Goal: Information Seeking & Learning: Learn about a topic

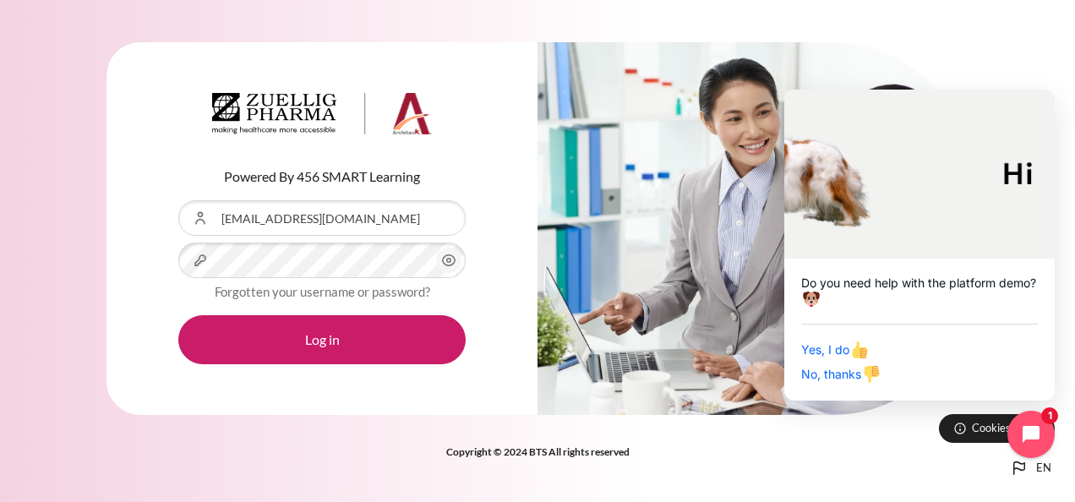
click at [178, 315] on button "Log in" at bounding box center [321, 339] width 287 height 49
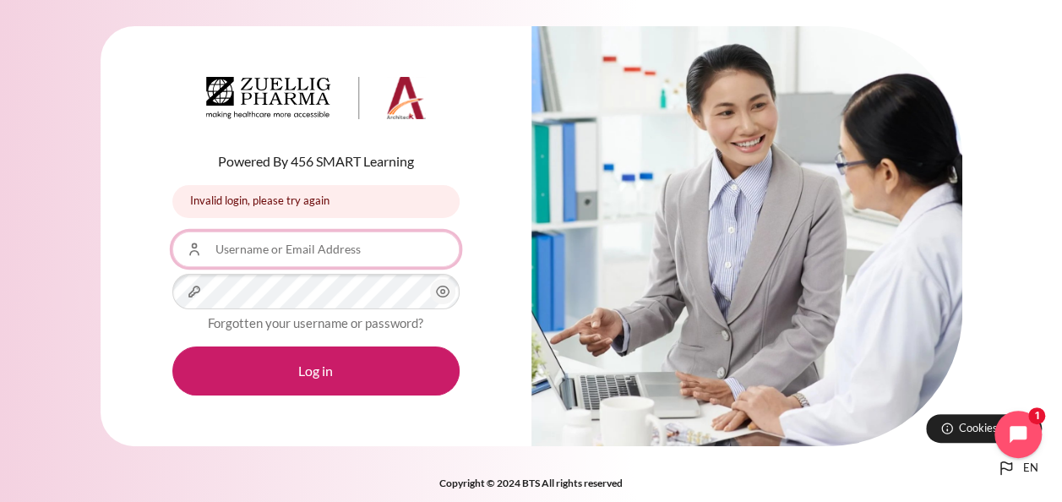
click at [294, 250] on input "Username or Email Address" at bounding box center [315, 248] width 287 height 35
click at [383, 250] on input "ntloc_zeta@zuelligpharma.com" at bounding box center [315, 248] width 287 height 35
type input "[EMAIL_ADDRESS][DOMAIN_NAME]"
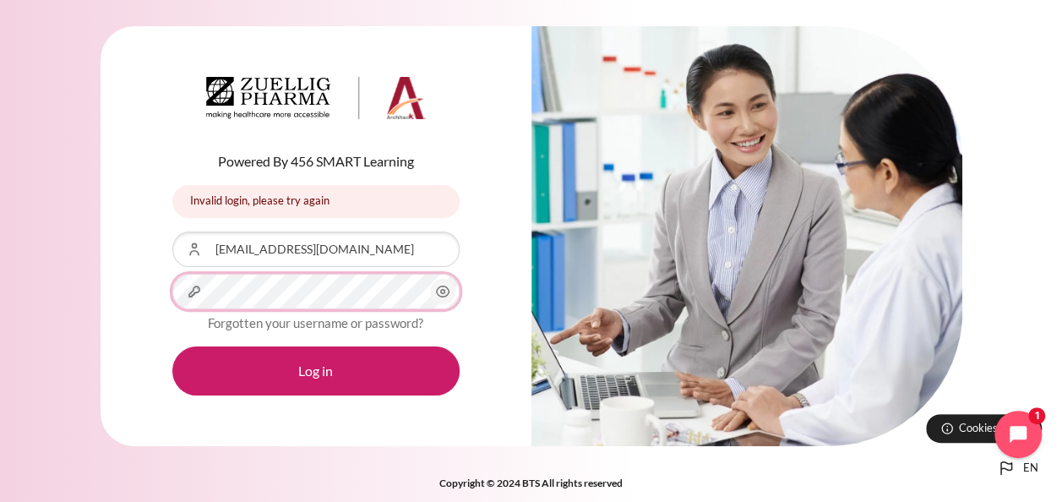
click at [172, 346] on button "Log in" at bounding box center [315, 370] width 287 height 49
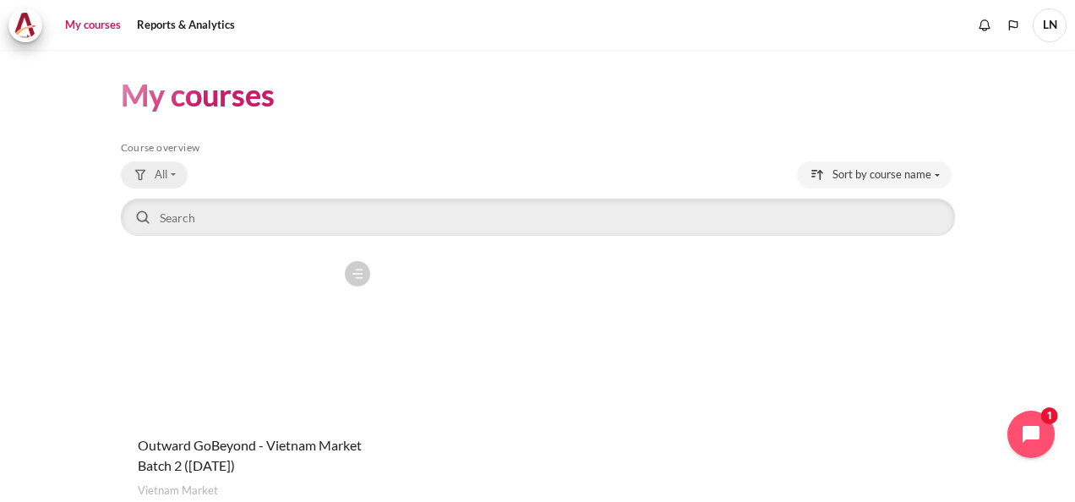
click at [176, 176] on button "All" at bounding box center [154, 174] width 67 height 27
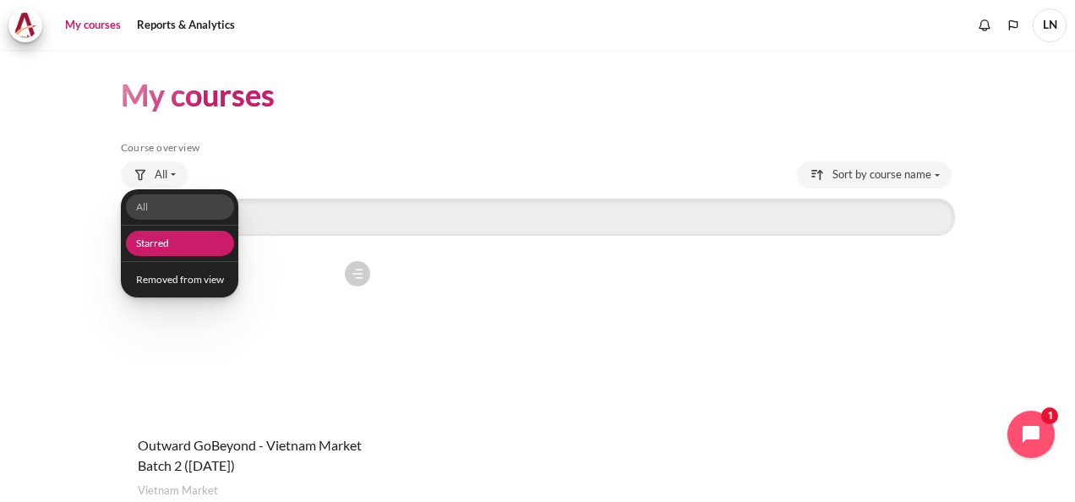
click at [178, 233] on link "Starred" at bounding box center [179, 244] width 108 height 26
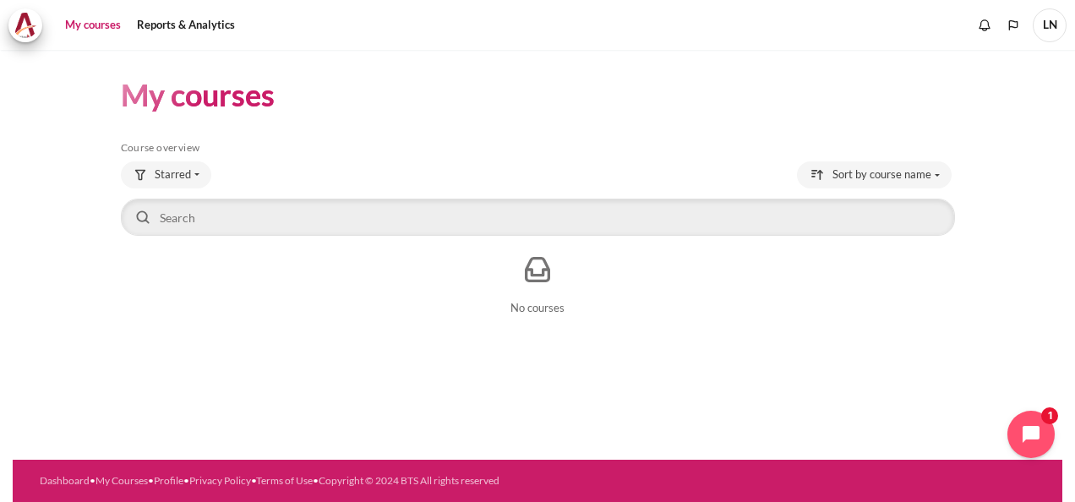
click at [1056, 30] on span "LN" at bounding box center [1049, 25] width 34 height 34
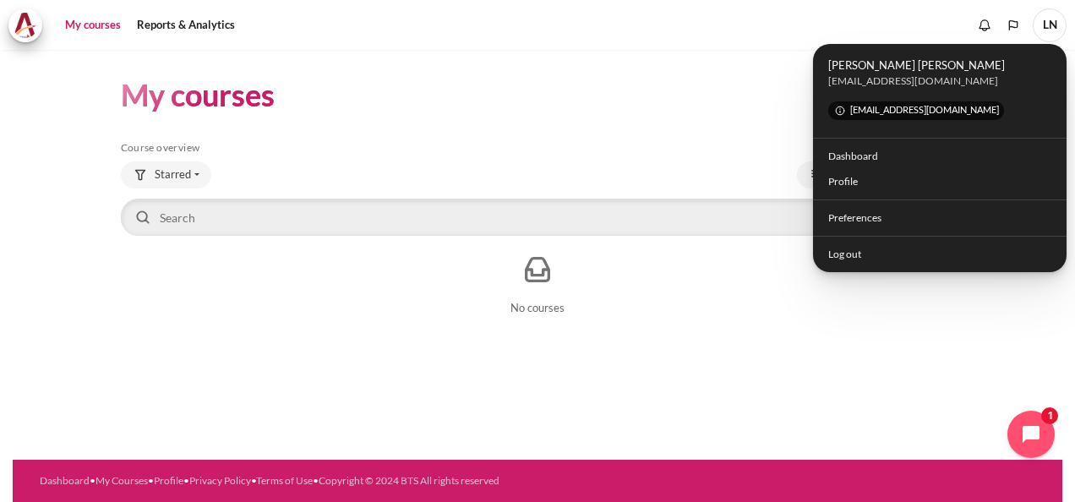
click at [1056, 30] on span "LN" at bounding box center [1049, 25] width 34 height 34
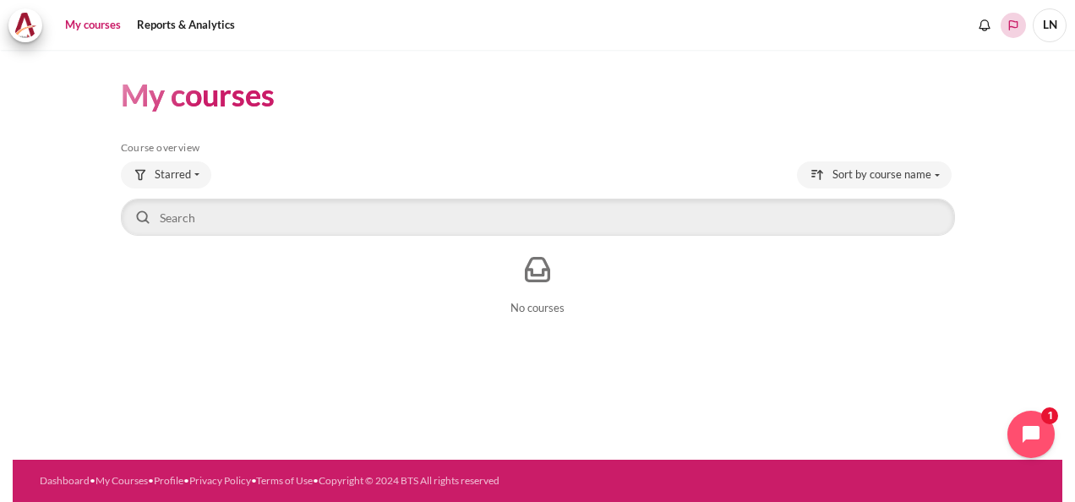
click at [1012, 25] on polyline "Languages" at bounding box center [1013, 26] width 14 height 14
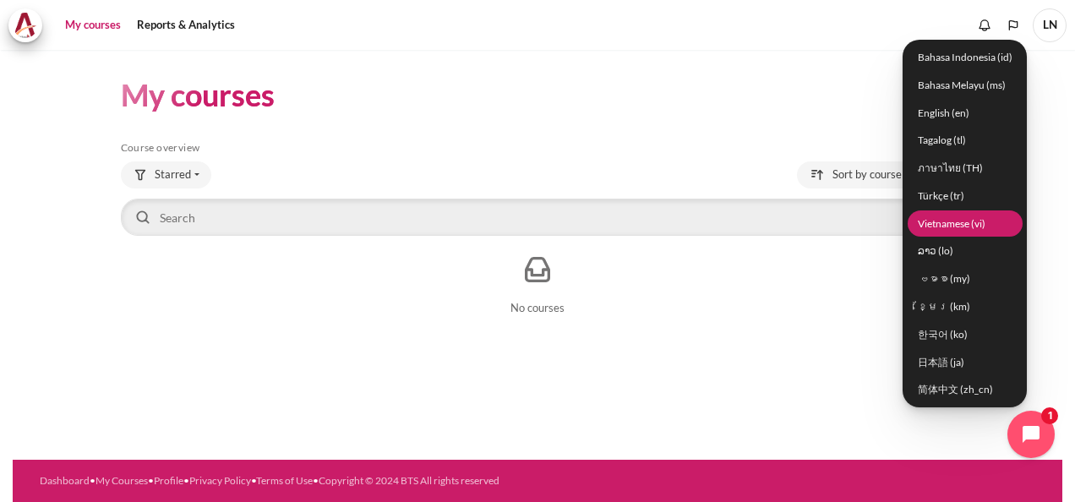
click at [963, 222] on link "Vietnamese ‎(vi)‎" at bounding box center [964, 223] width 115 height 26
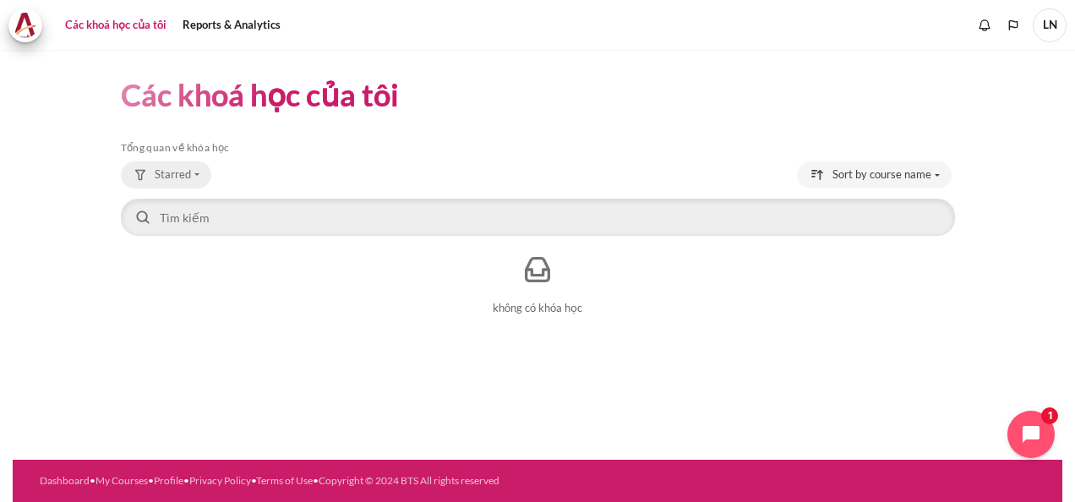
click at [194, 166] on button "Starred" at bounding box center [166, 174] width 90 height 27
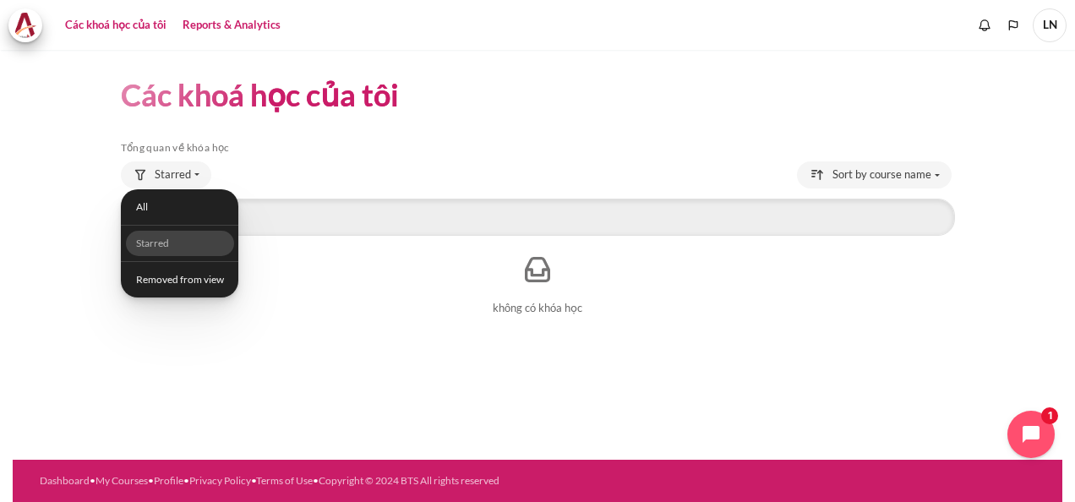
click at [243, 29] on link "Reports & Analytics" at bounding box center [232, 25] width 110 height 34
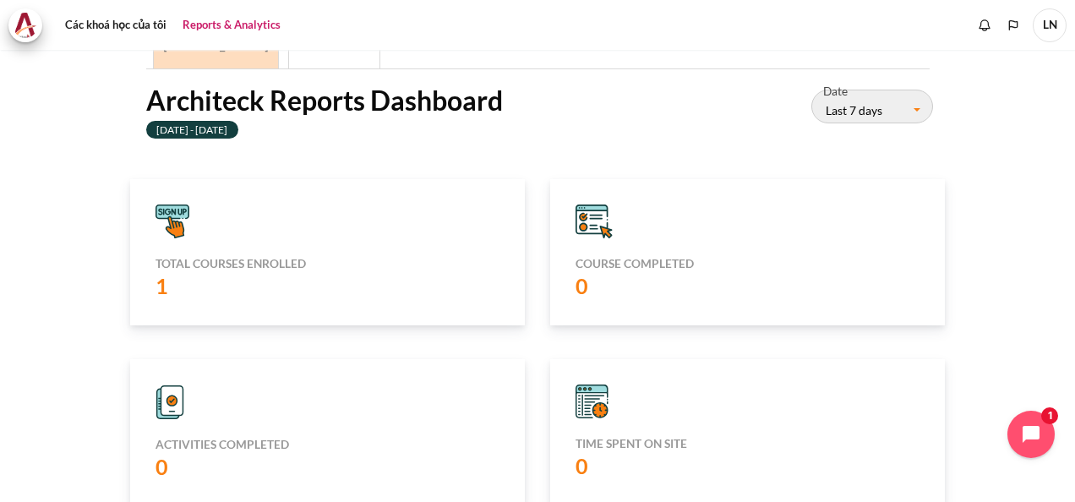
scroll to position [169, 0]
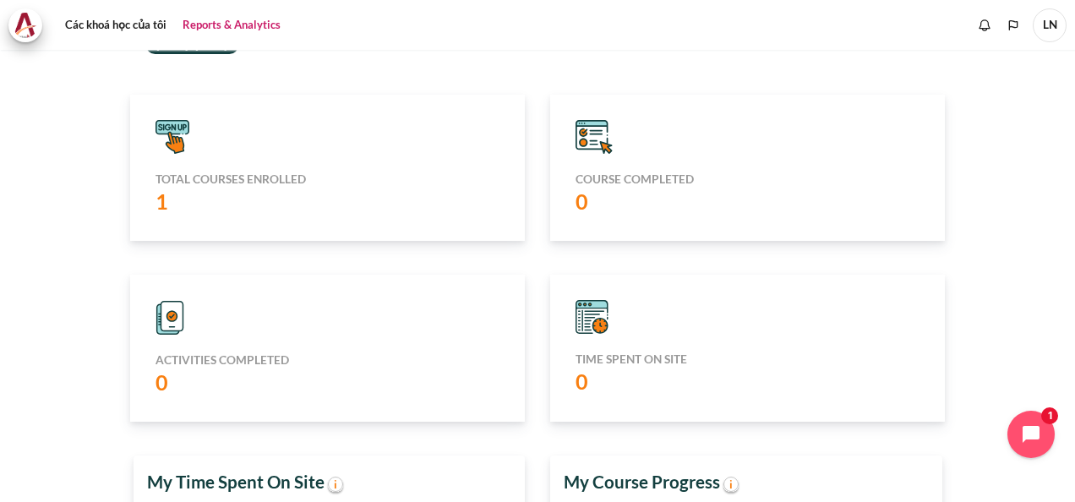
click at [439, 211] on div "1" at bounding box center [327, 201] width 344 height 29
click at [652, 216] on div "Course completed 0" at bounding box center [747, 168] width 395 height 146
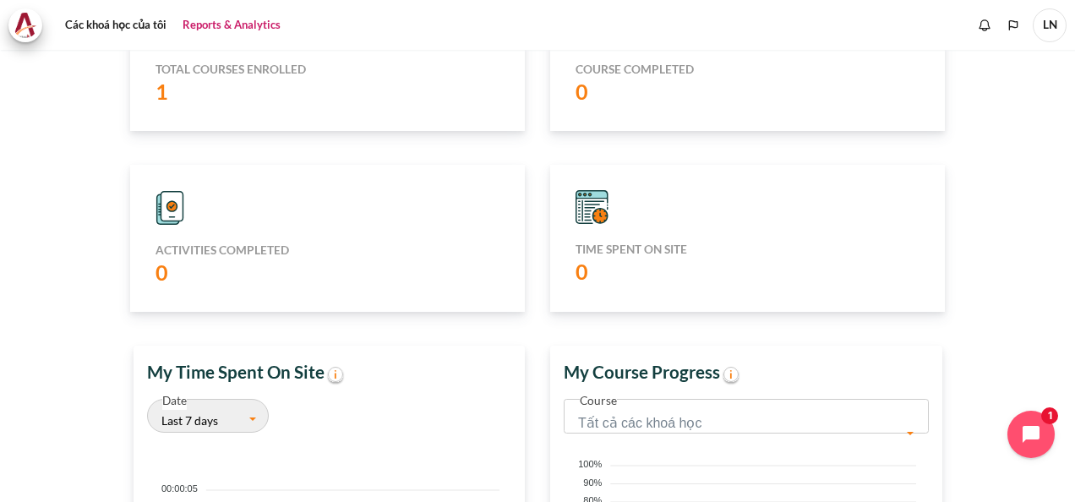
scroll to position [25, 0]
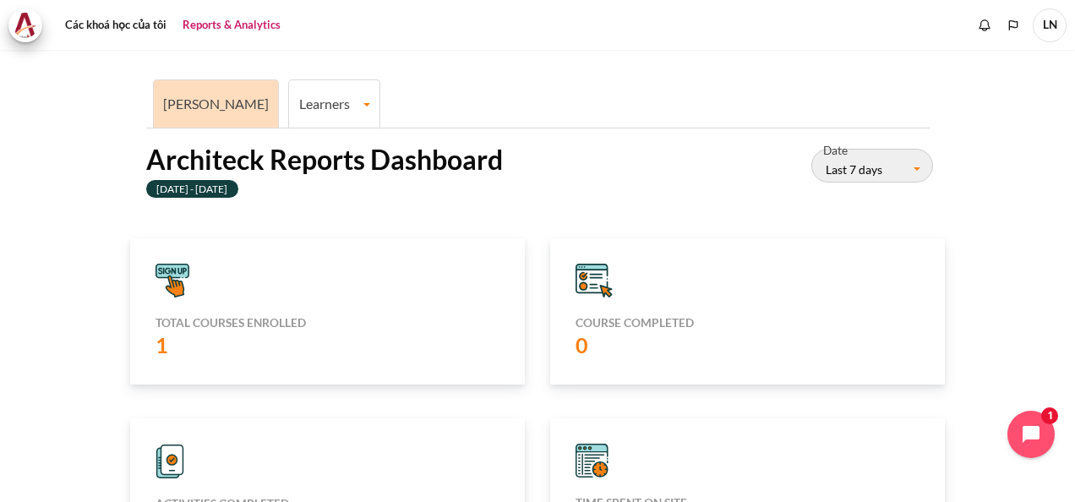
click at [288, 112] on li "Learners Learner Course Progress" at bounding box center [334, 103] width 92 height 48
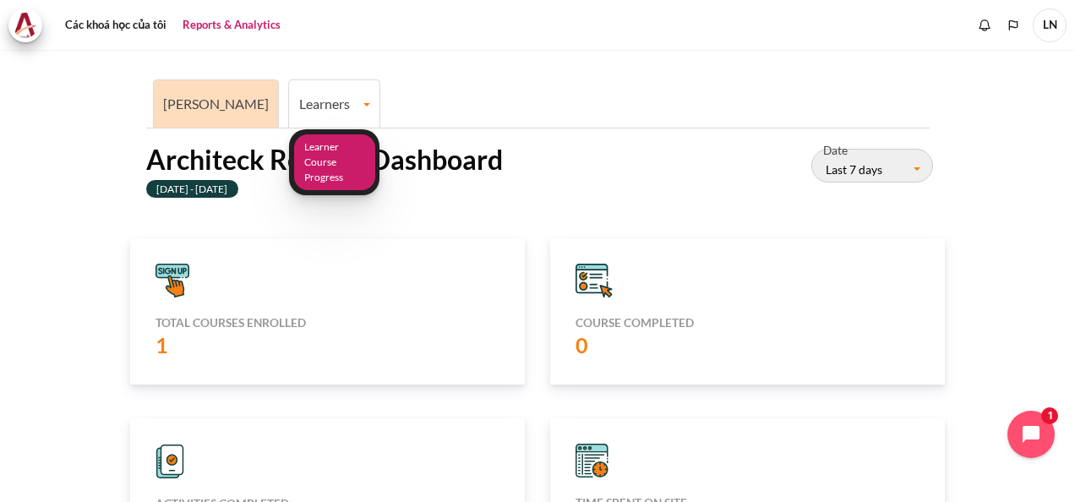
click at [294, 154] on link "Learner Course Progress" at bounding box center [334, 162] width 81 height 57
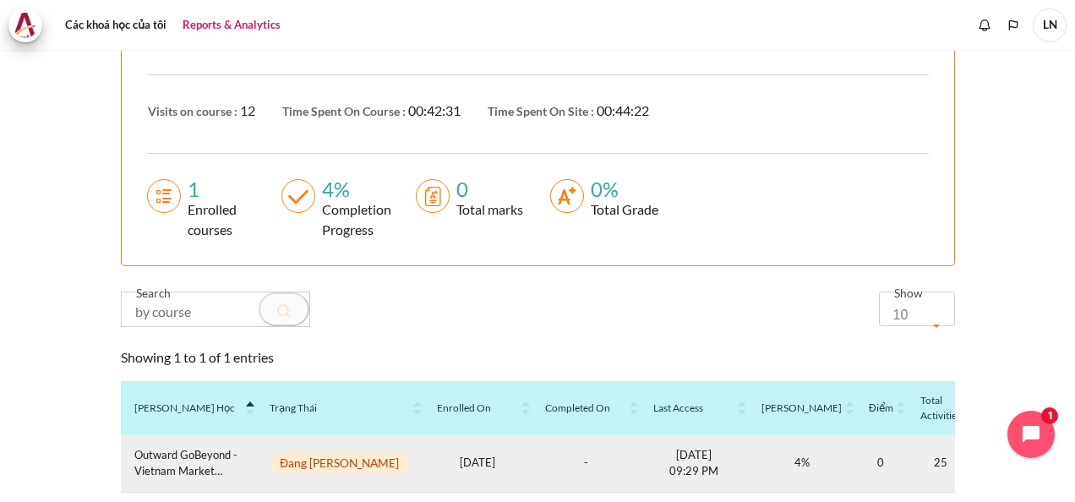
scroll to position [422, 0]
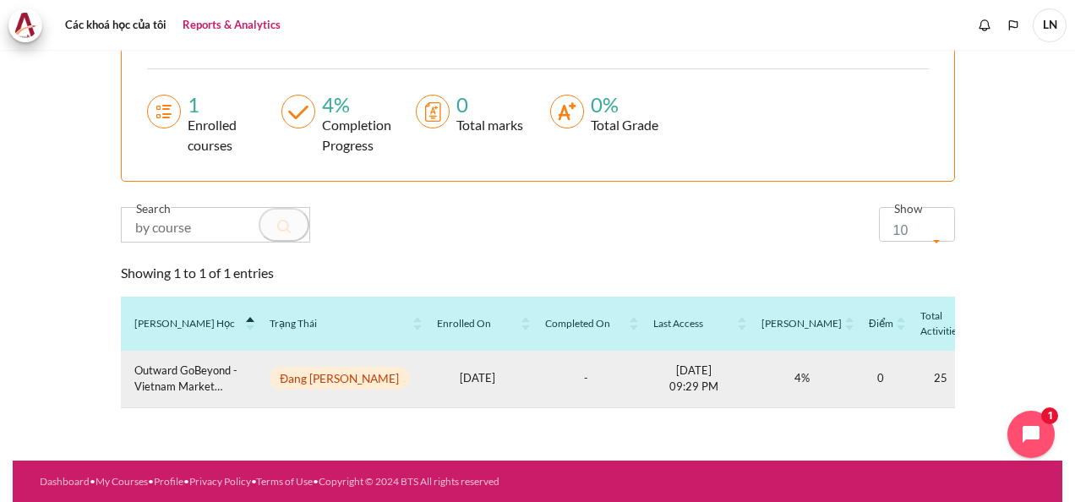
click at [333, 380] on span "Đang [PERSON_NAME]" at bounding box center [340, 378] width 141 height 23
click at [472, 393] on td "1752771600 18 Jul 2025" at bounding box center [477, 379] width 108 height 57
click at [167, 383] on span "Outward GoBeyond - Vietnam Market Batch 2 ([DATE])" at bounding box center [188, 378] width 108 height 33
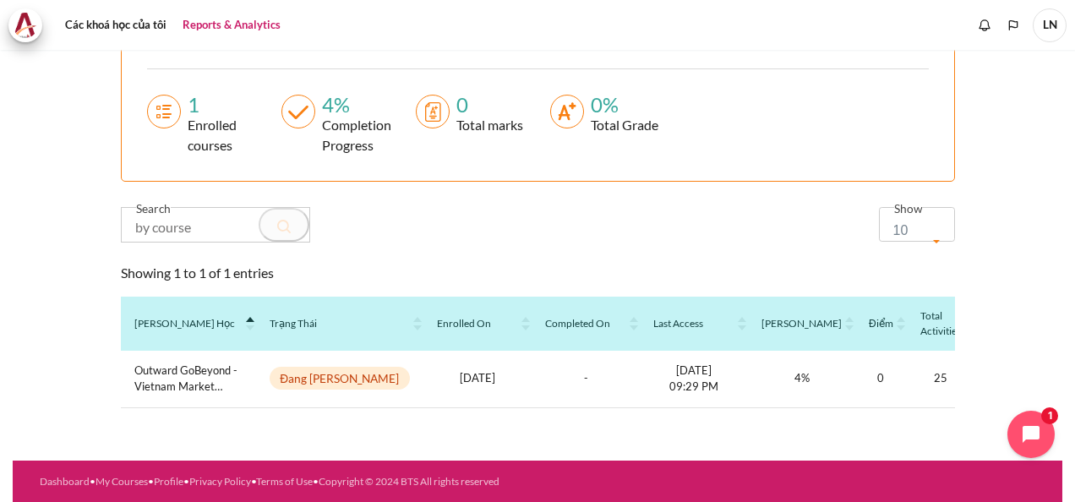
click at [172, 118] on circle "Nội dung" at bounding box center [163, 111] width 33 height 33
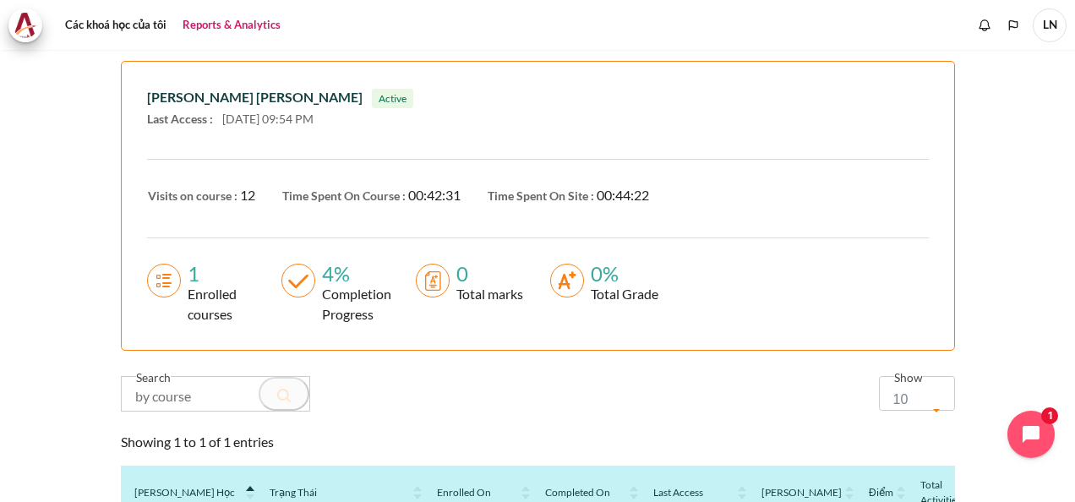
click at [142, 283] on div "1 Enrolled courses" at bounding box center [201, 294] width 134 height 61
click at [307, 286] on circle "Nội dung" at bounding box center [297, 280] width 33 height 33
drag, startPoint x: 376, startPoint y: 286, endPoint x: 392, endPoint y: 287, distance: 16.1
click at [377, 286] on div "Completion Progress" at bounding box center [353, 304] width 76 height 41
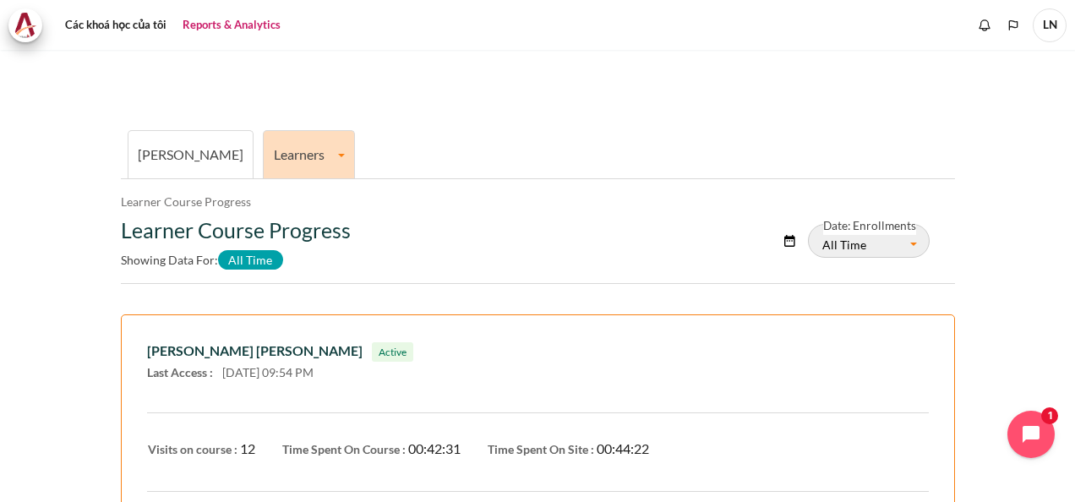
click at [161, 152] on link "Tổng quan" at bounding box center [191, 154] width 106 height 16
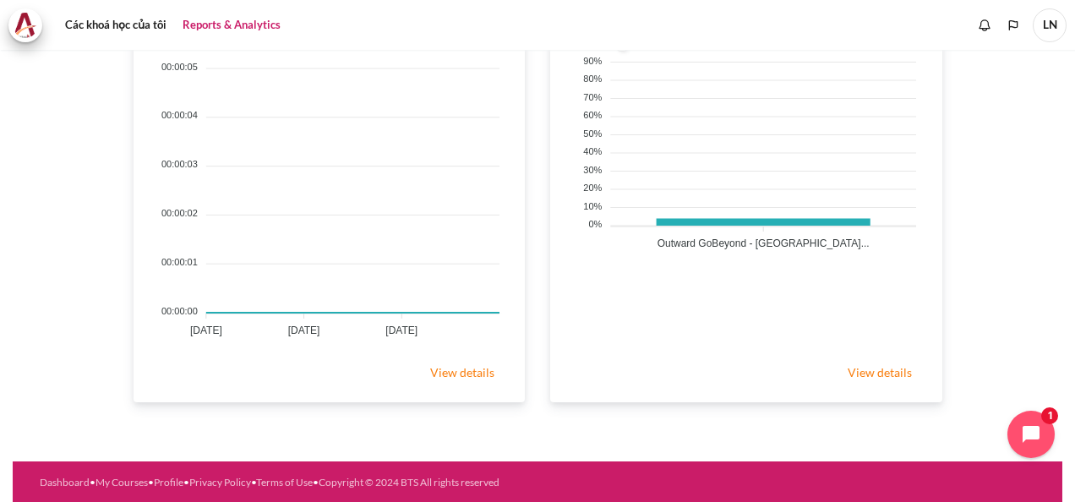
scroll to position [278, 0]
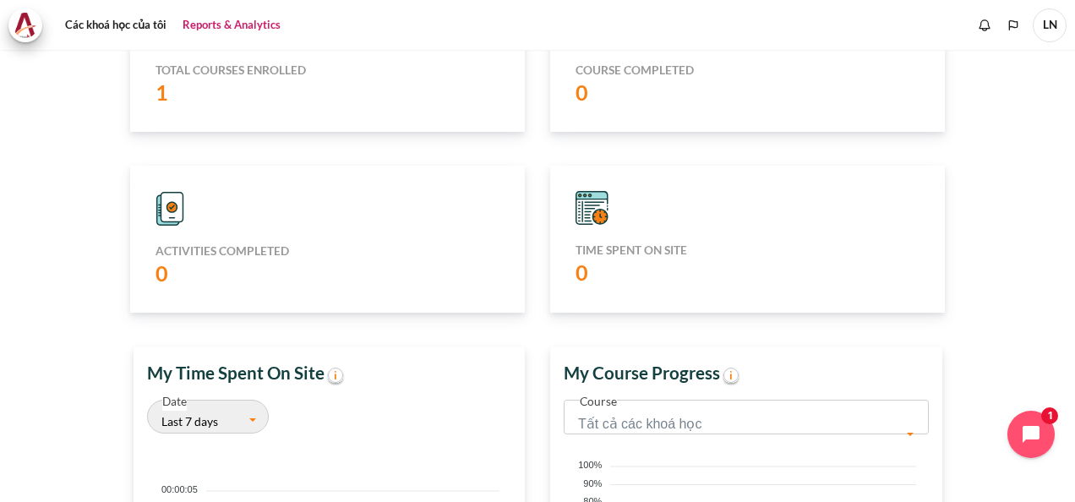
click at [210, 24] on link "Reports & Analytics" at bounding box center [232, 25] width 110 height 34
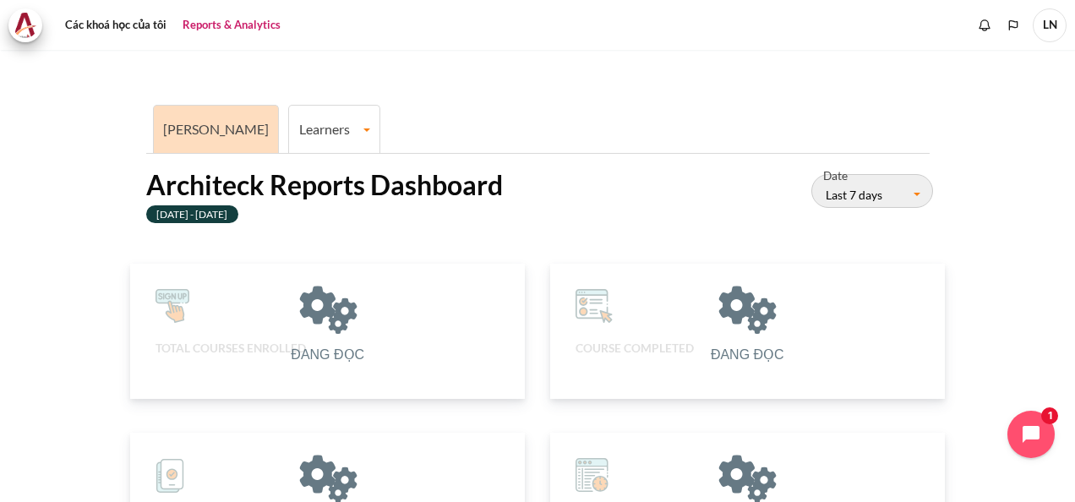
scroll to position [337, 374]
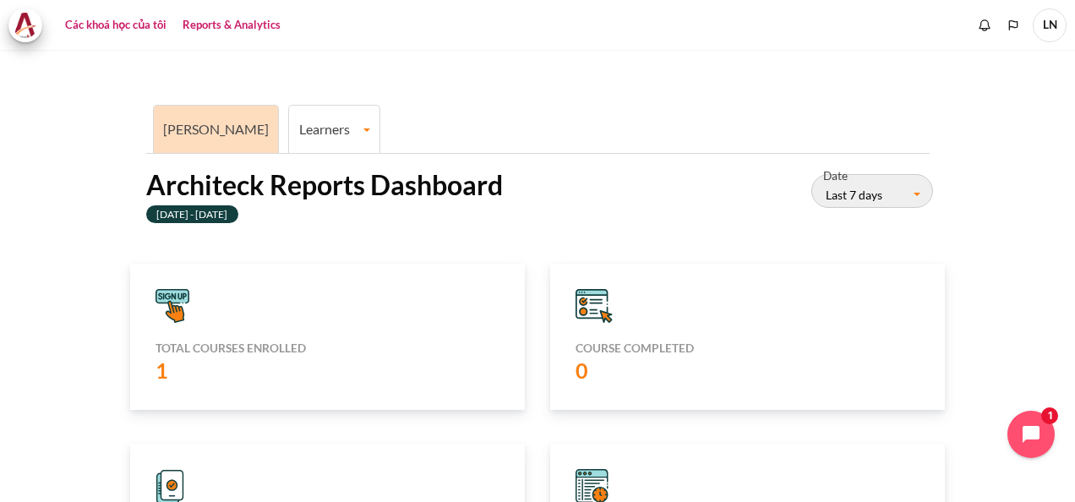
click at [120, 25] on link "Các khoá học của tôi" at bounding box center [115, 25] width 113 height 34
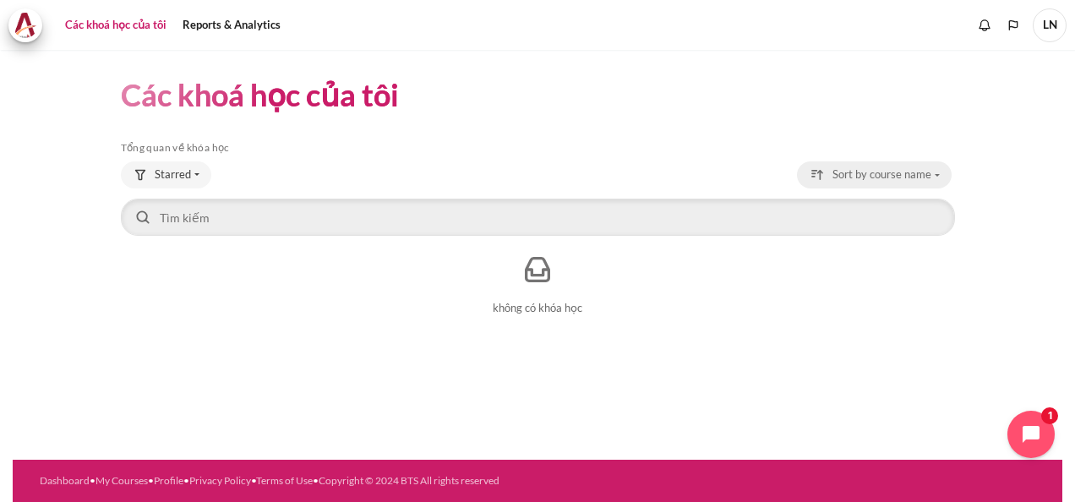
click at [874, 179] on span "Sort by course name" at bounding box center [881, 174] width 99 height 17
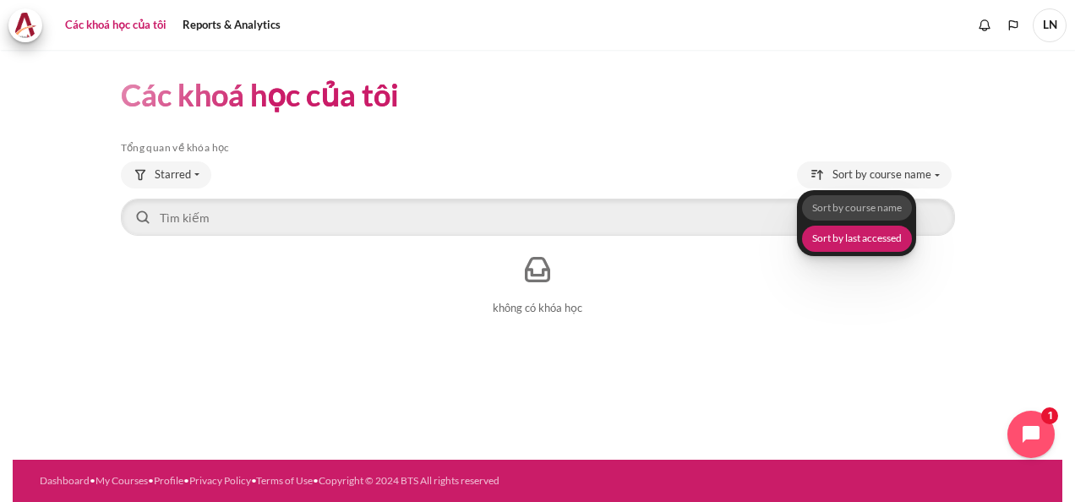
click at [874, 247] on link "Sort by last accessed" at bounding box center [856, 239] width 110 height 26
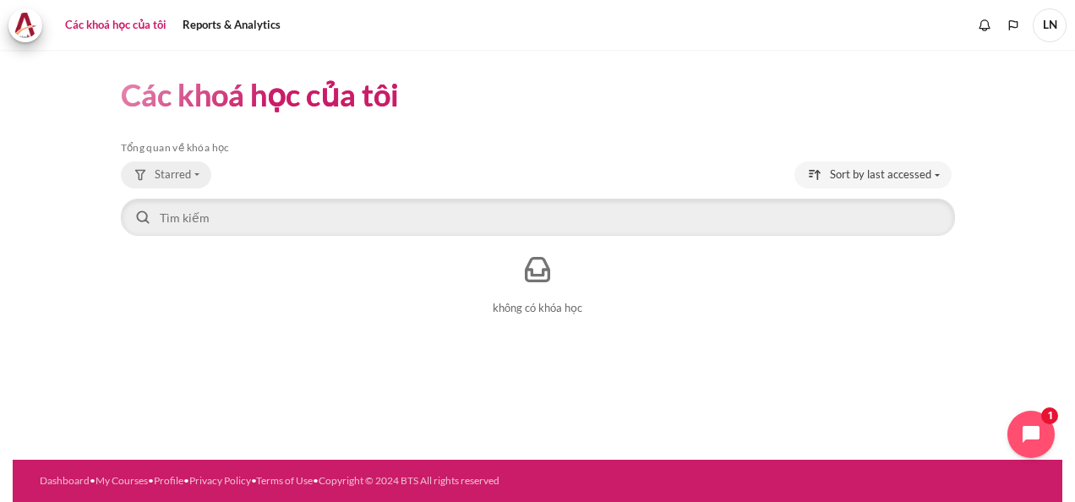
click at [187, 177] on span "Starred" at bounding box center [173, 174] width 36 height 17
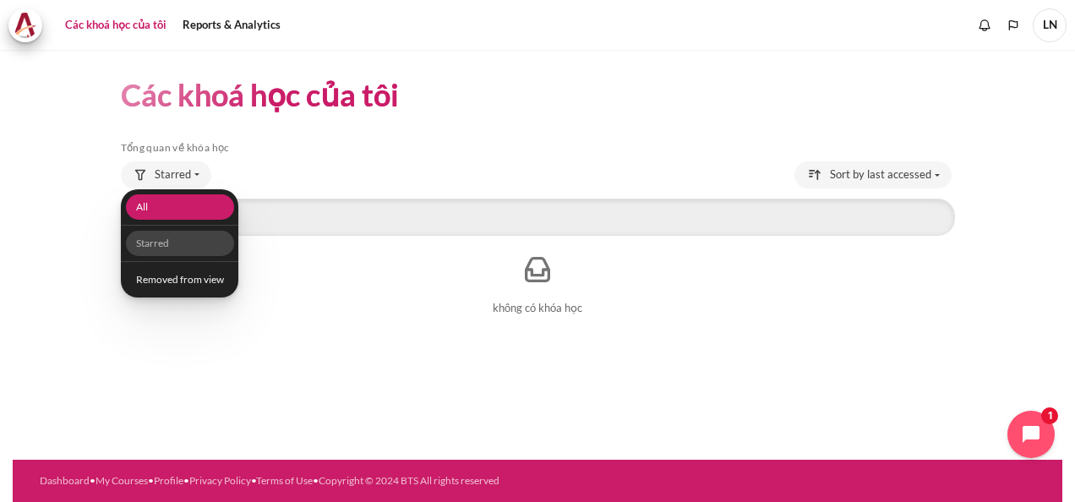
click at [185, 203] on link "All" at bounding box center [179, 207] width 108 height 26
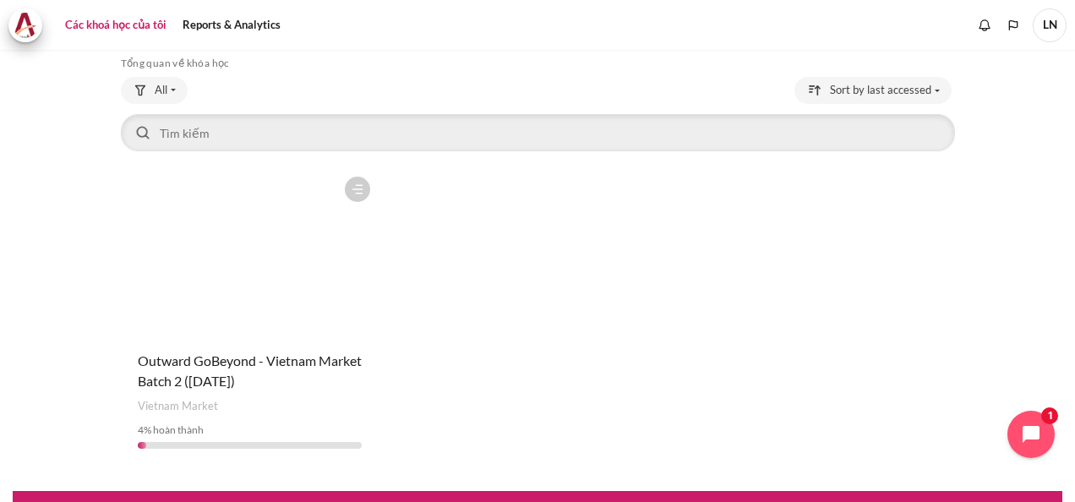
scroll to position [115, 0]
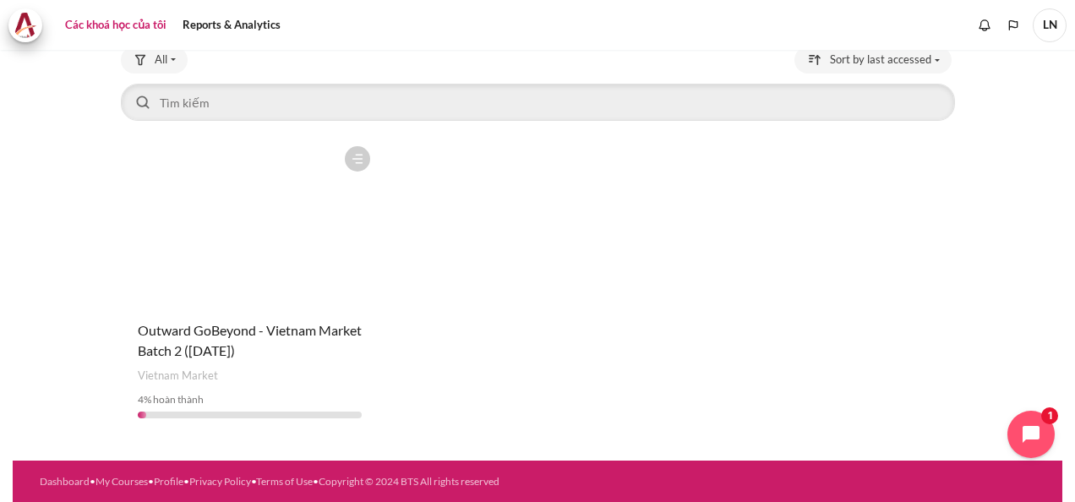
click at [260, 226] on figure "Nội dung" at bounding box center [250, 222] width 258 height 169
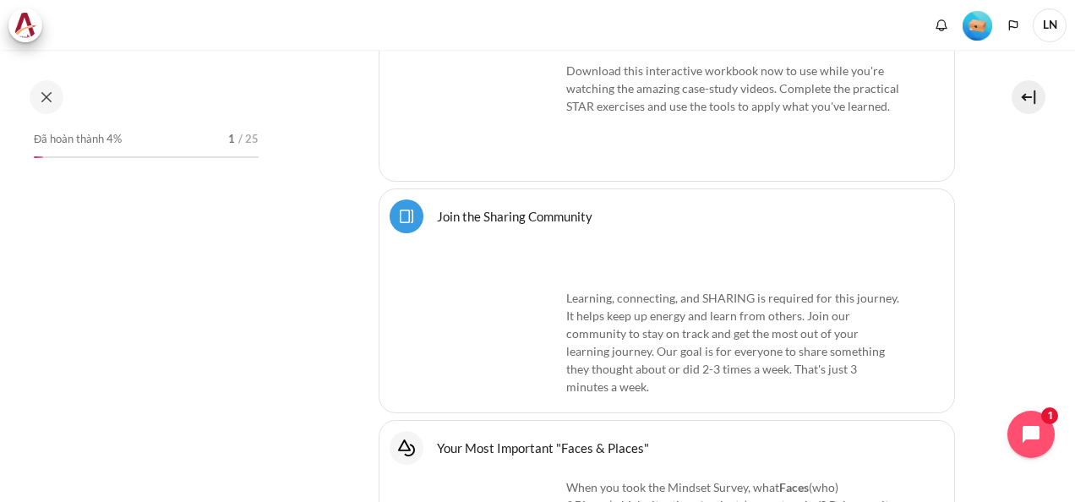
scroll to position [1098, 0]
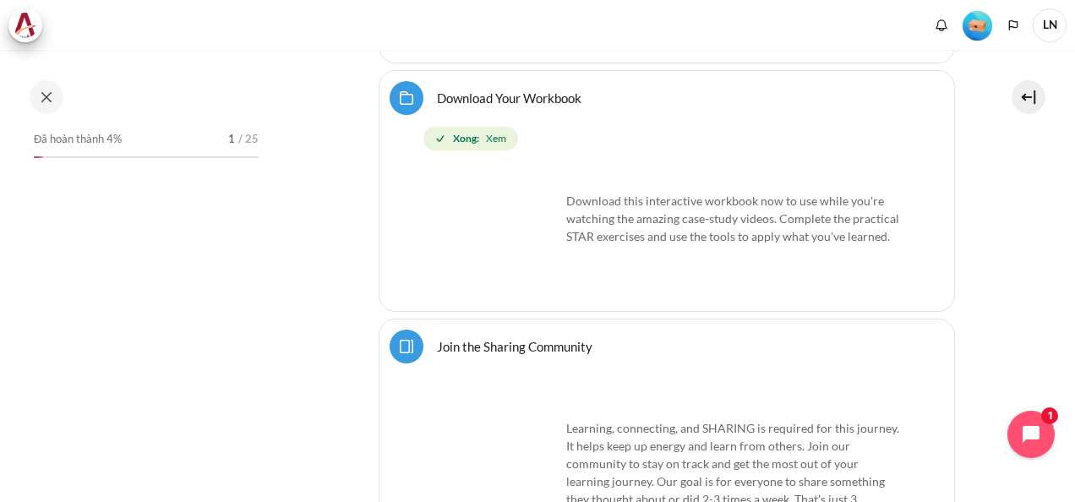
click at [498, 131] on span "Xem" at bounding box center [496, 138] width 20 height 15
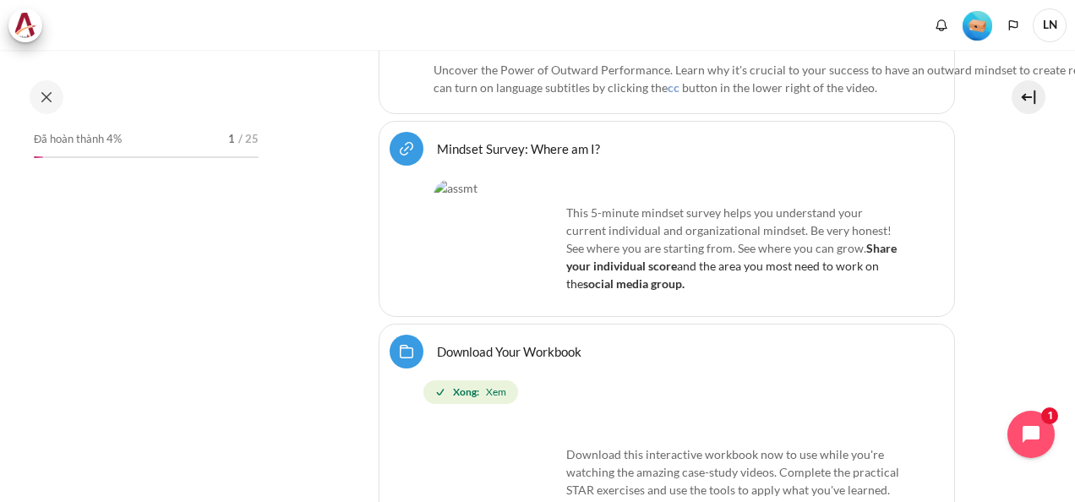
scroll to position [929, 0]
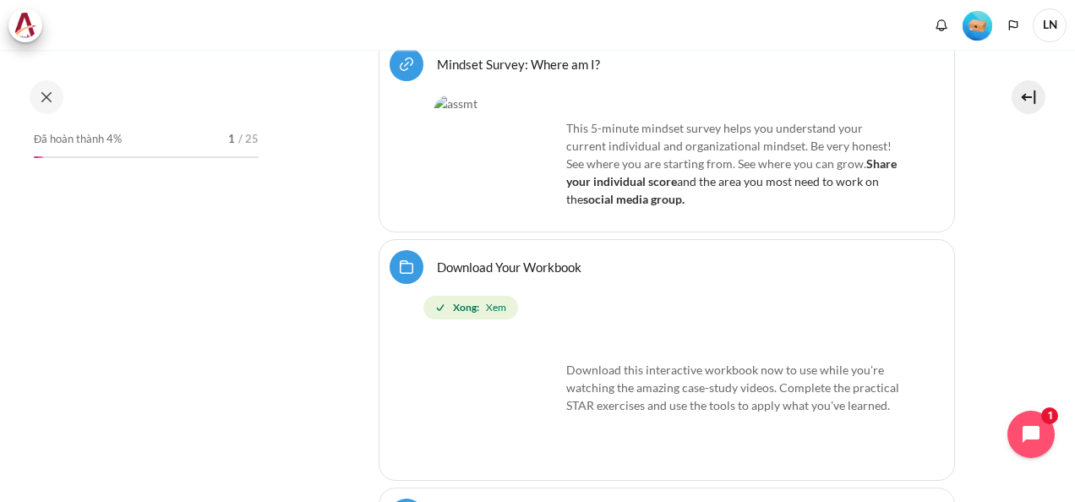
click at [437, 259] on link "Download Your Workbook Thư mục" at bounding box center [509, 267] width 144 height 16
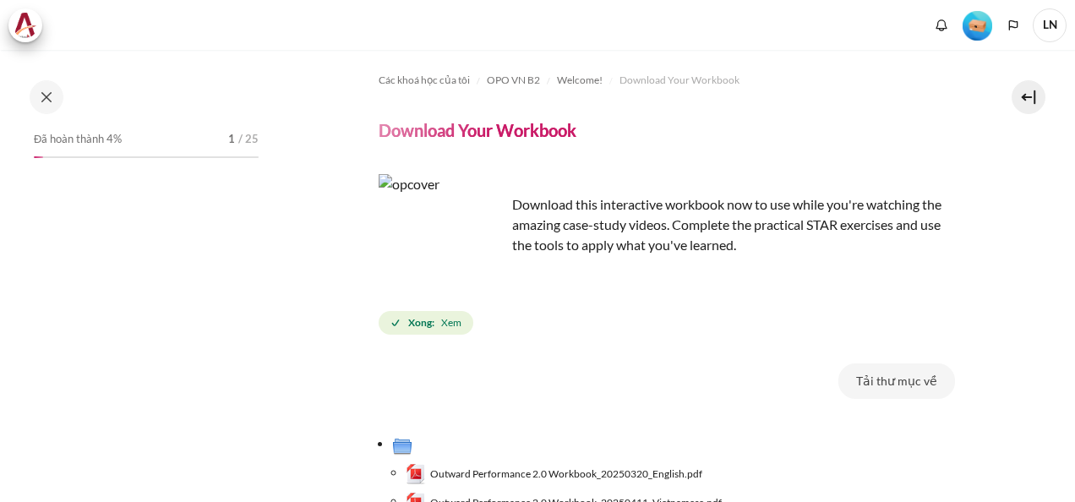
scroll to position [169, 0]
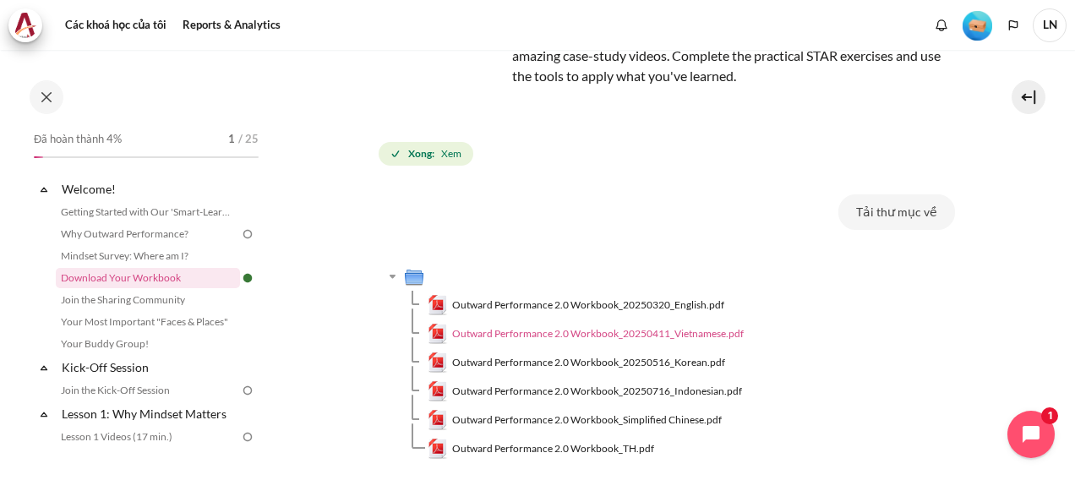
click at [711, 337] on span "Outward Performance 2.0 Workbook_20250411_Vietnamese.pdf" at bounding box center [597, 333] width 291 height 15
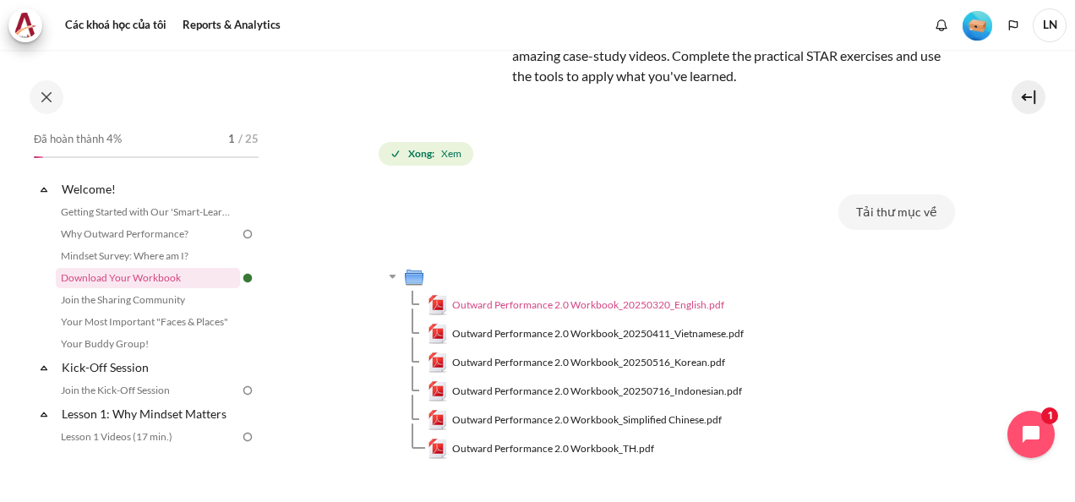
click at [673, 305] on span "Outward Performance 2.0 Workbook_20250320_English.pdf" at bounding box center [588, 304] width 272 height 15
click at [157, 252] on link "Mindset Survey: Where am I?" at bounding box center [148, 256] width 184 height 20
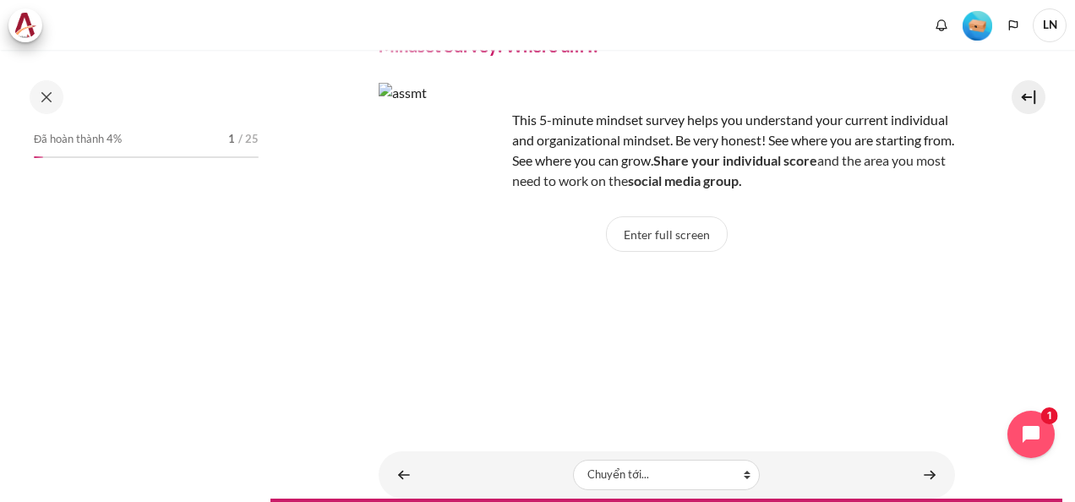
scroll to position [138, 0]
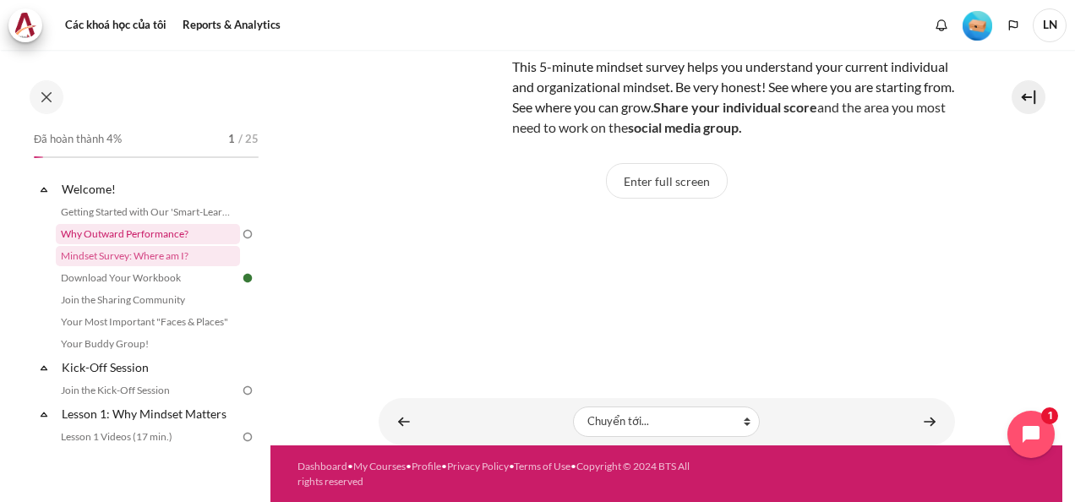
click at [136, 235] on link "Why Outward Performance?" at bounding box center [148, 234] width 184 height 20
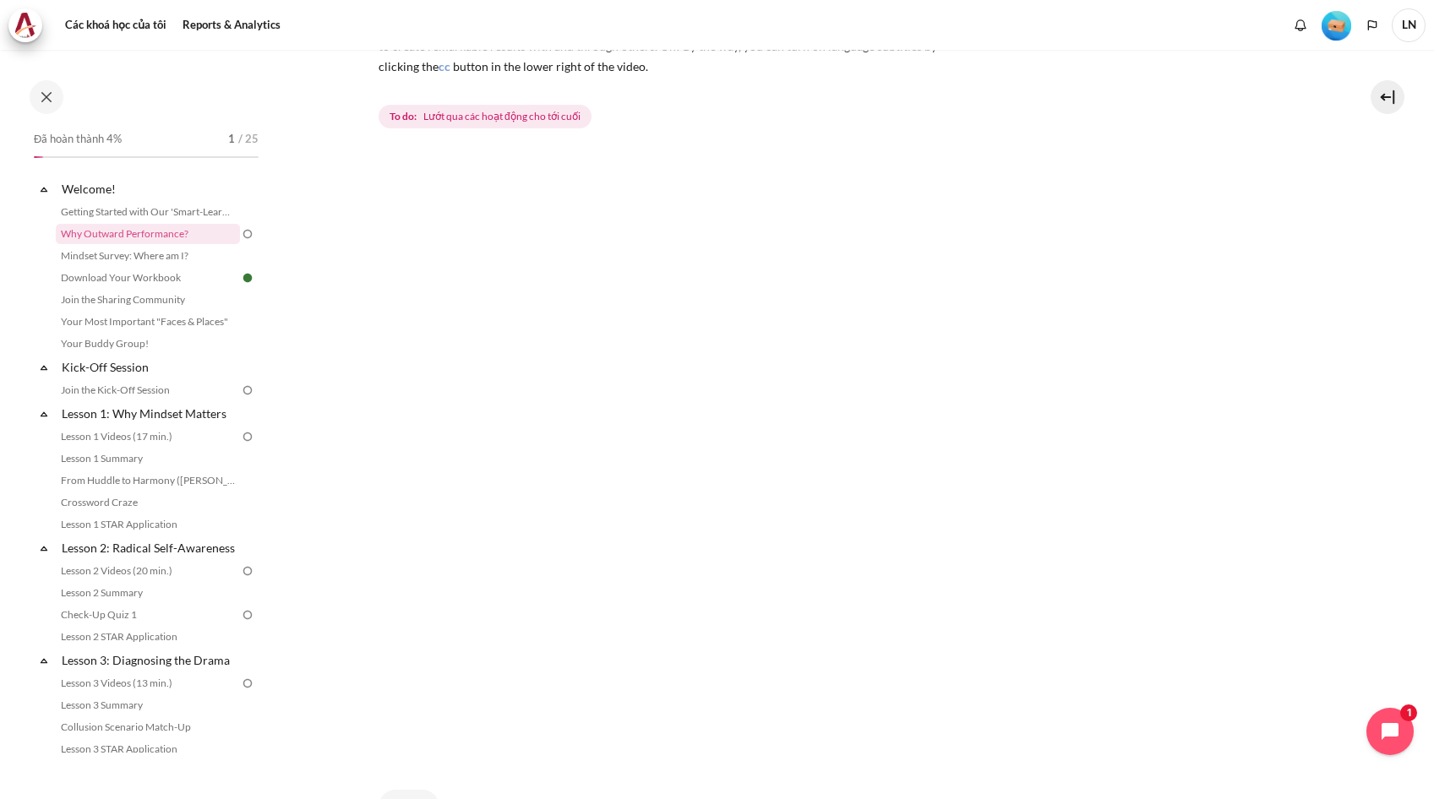
click at [240, 394] on img at bounding box center [247, 390] width 15 height 15
click at [140, 373] on link "Kick-Off Session" at bounding box center [149, 367] width 181 height 23
click at [143, 387] on link "Join the Kick-Off Session" at bounding box center [148, 390] width 184 height 20
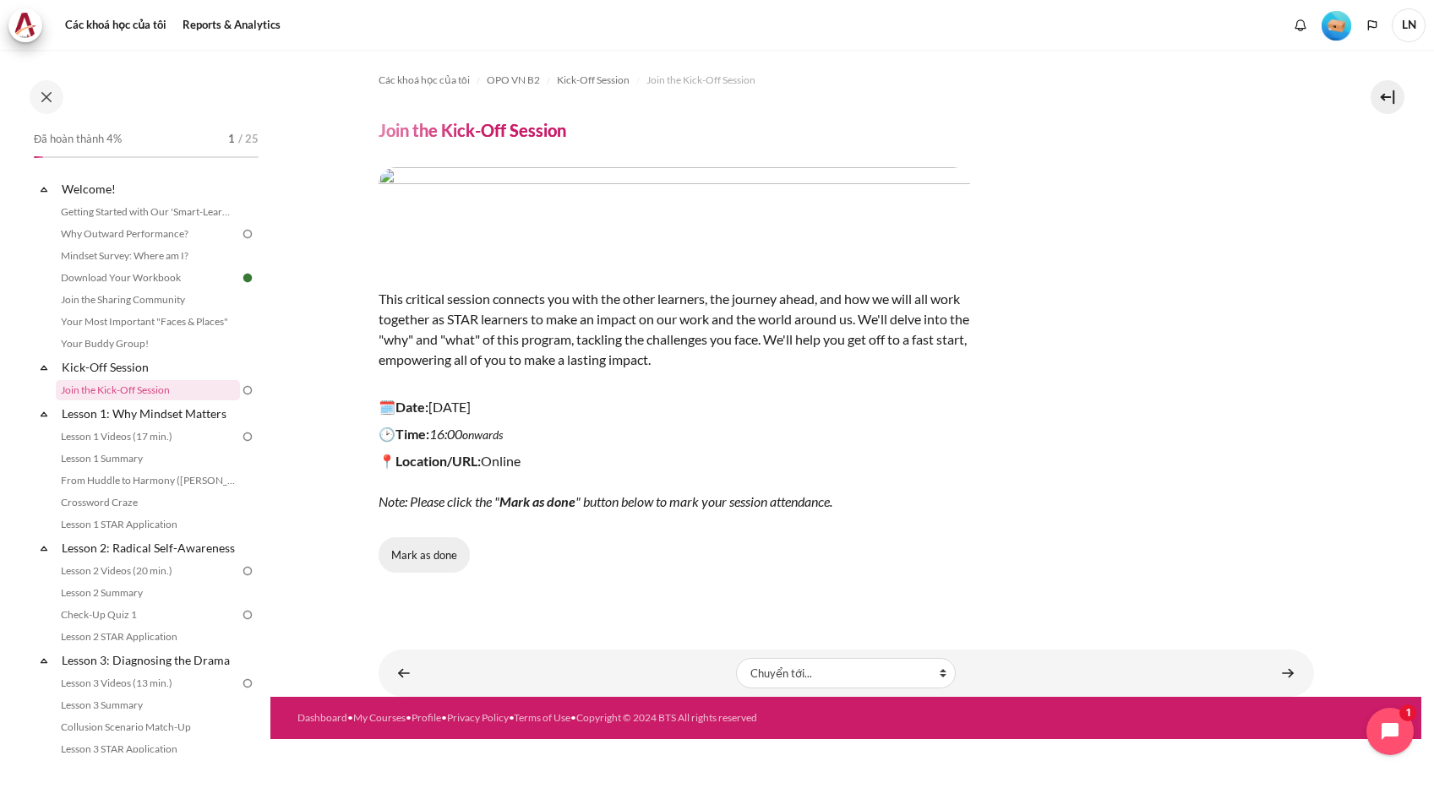
click at [444, 559] on button "Mark as done" at bounding box center [423, 554] width 91 height 35
click at [150, 240] on link "Why Outward Performance?" at bounding box center [148, 234] width 184 height 20
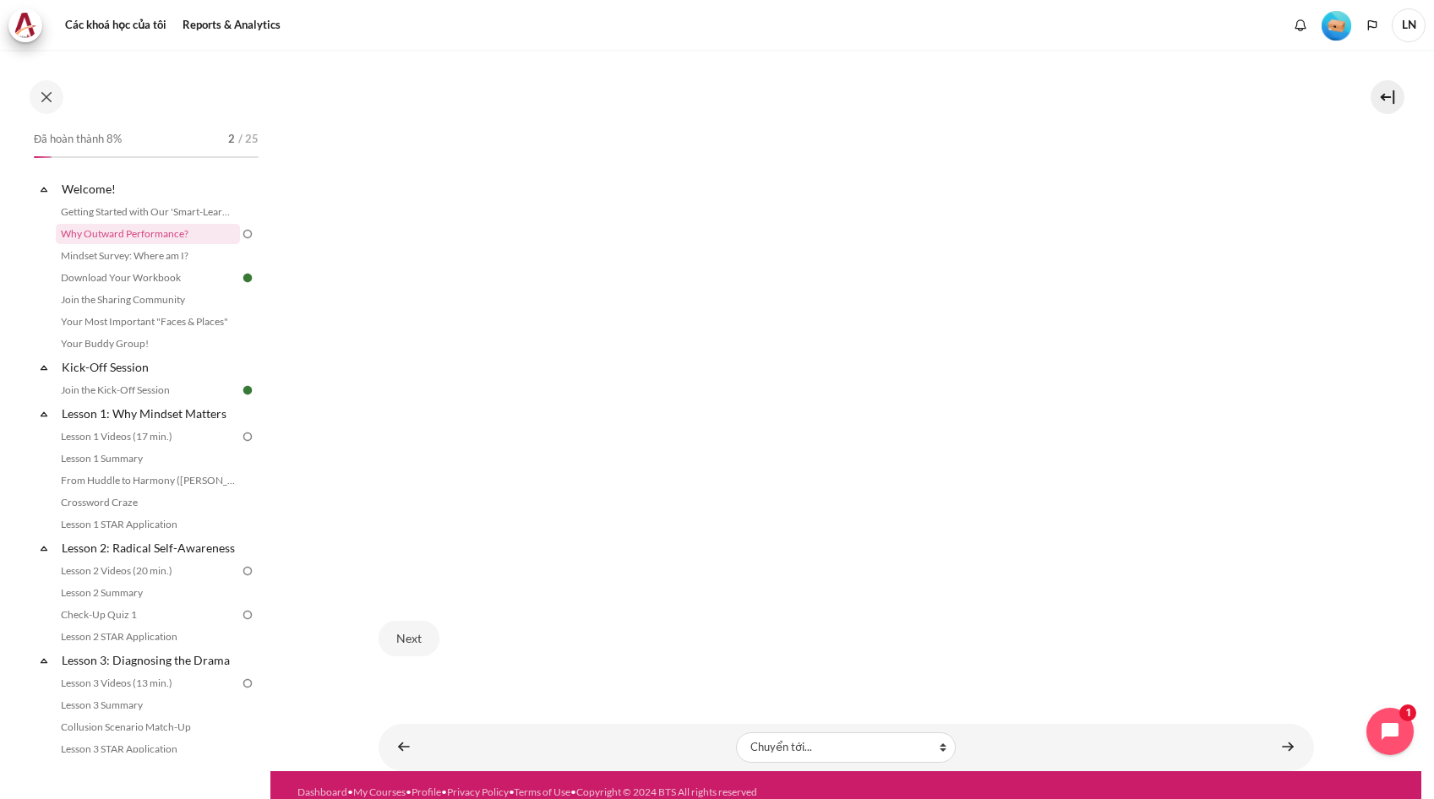
scroll to position [432, 0]
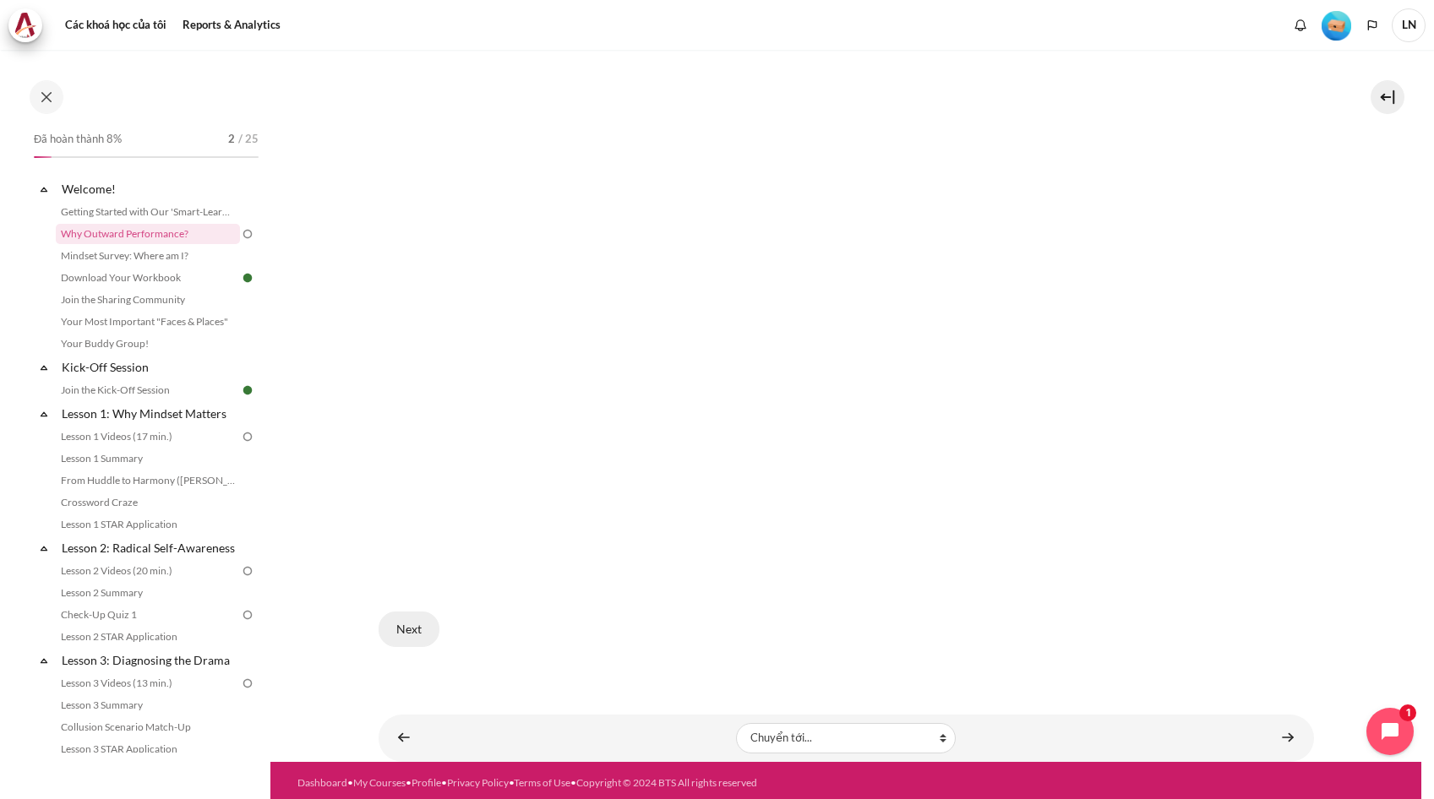
click at [420, 618] on button "Next" at bounding box center [408, 629] width 61 height 35
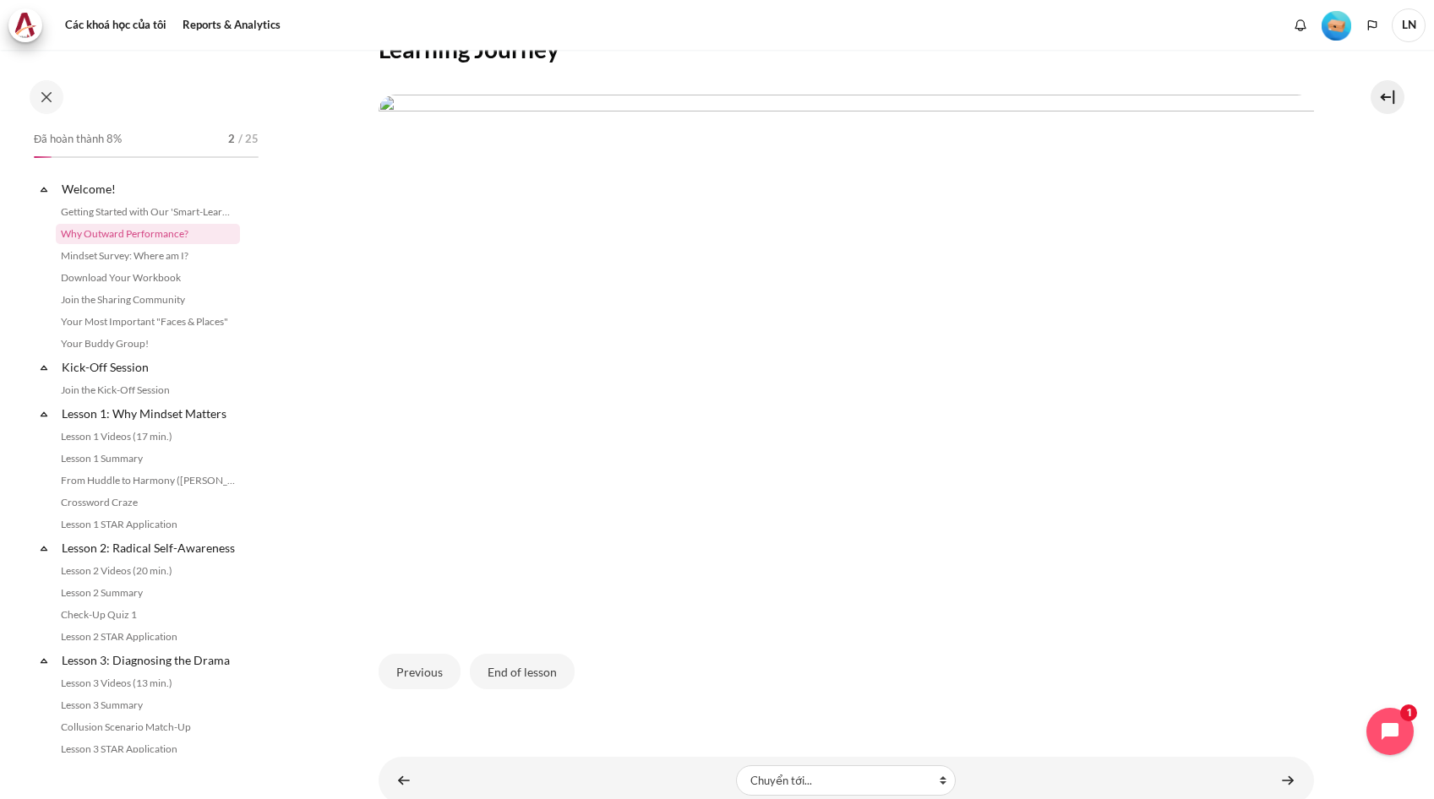
scroll to position [466, 0]
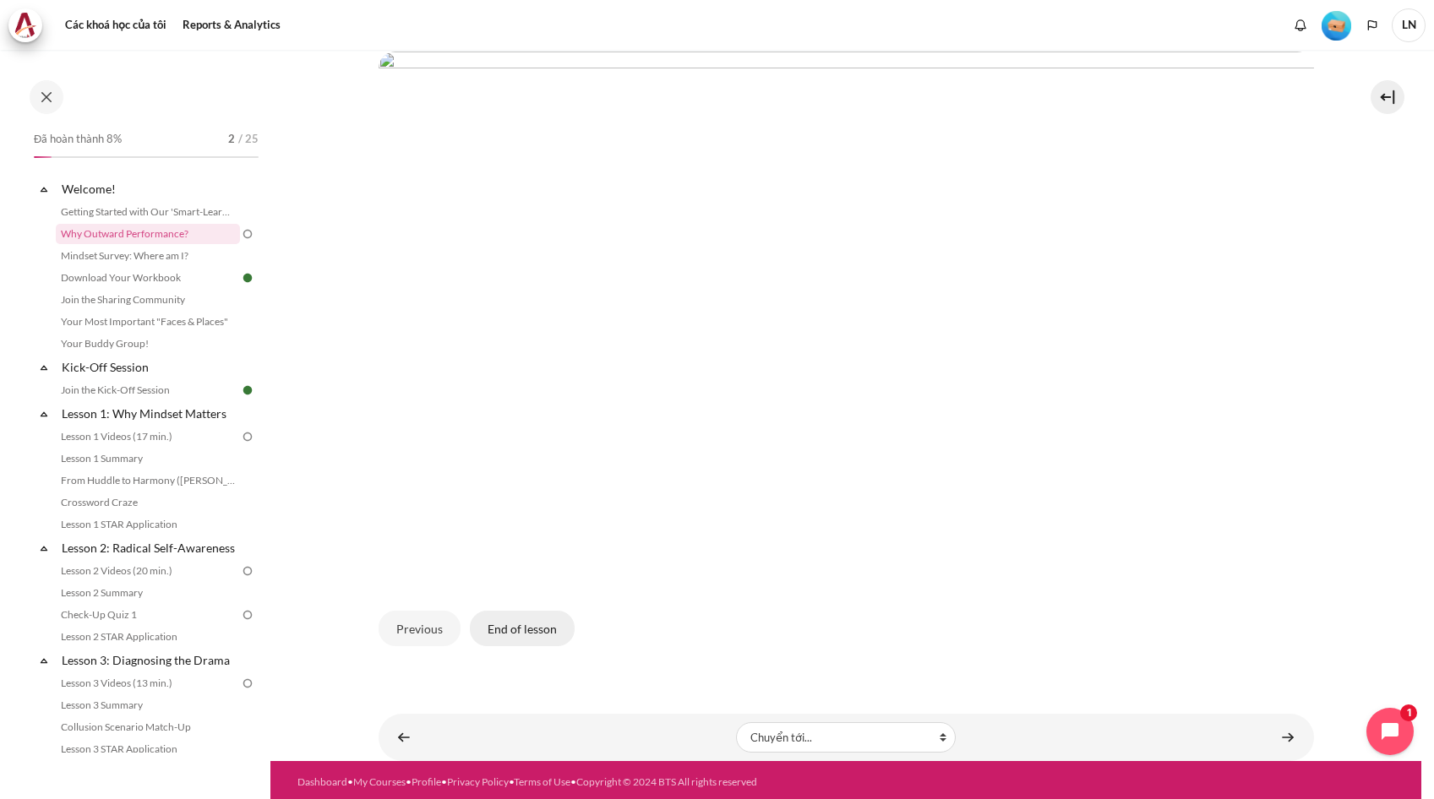
click at [519, 619] on button "End of lesson" at bounding box center [522, 628] width 105 height 35
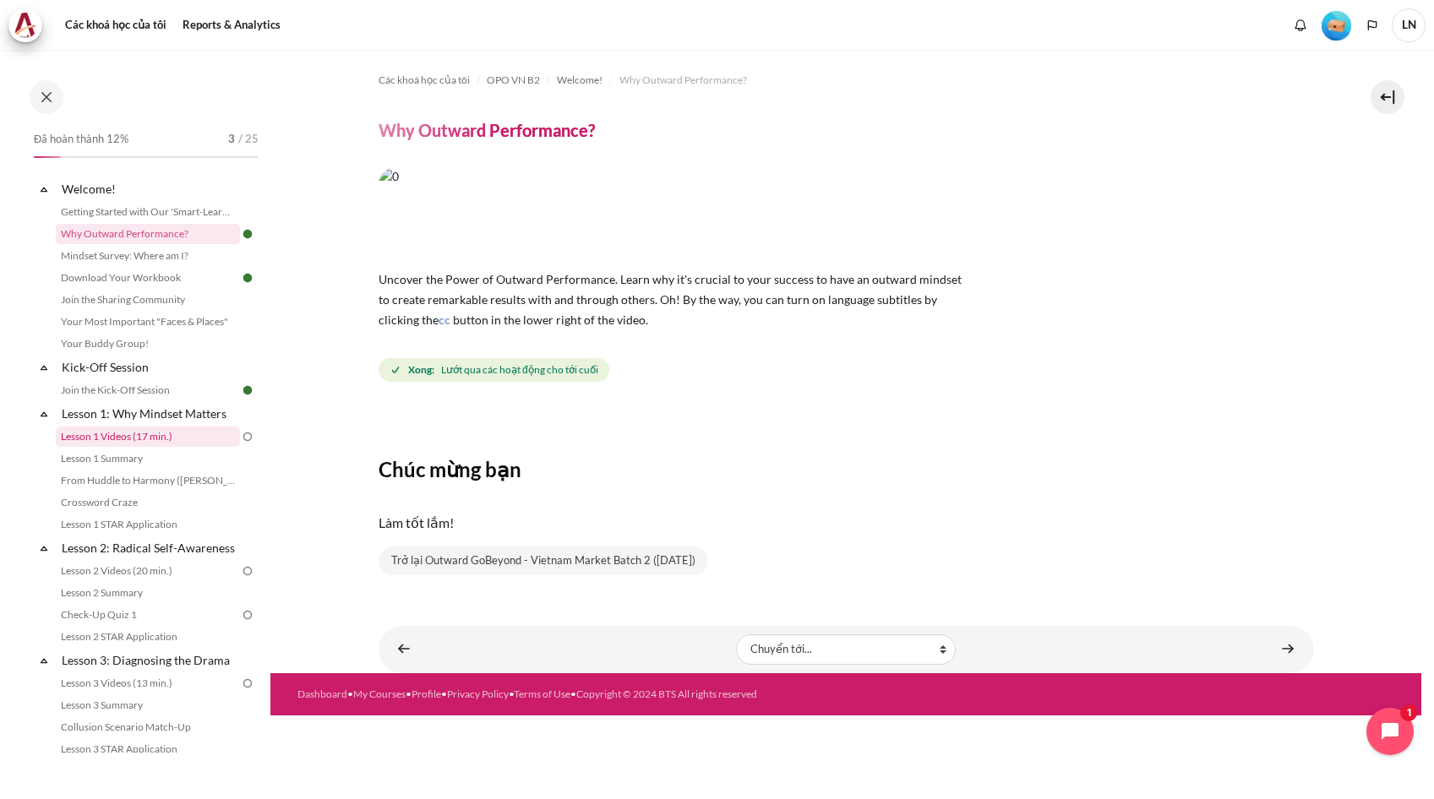
click at [191, 434] on link "Lesson 1 Videos (17 min.)" at bounding box center [148, 437] width 184 height 20
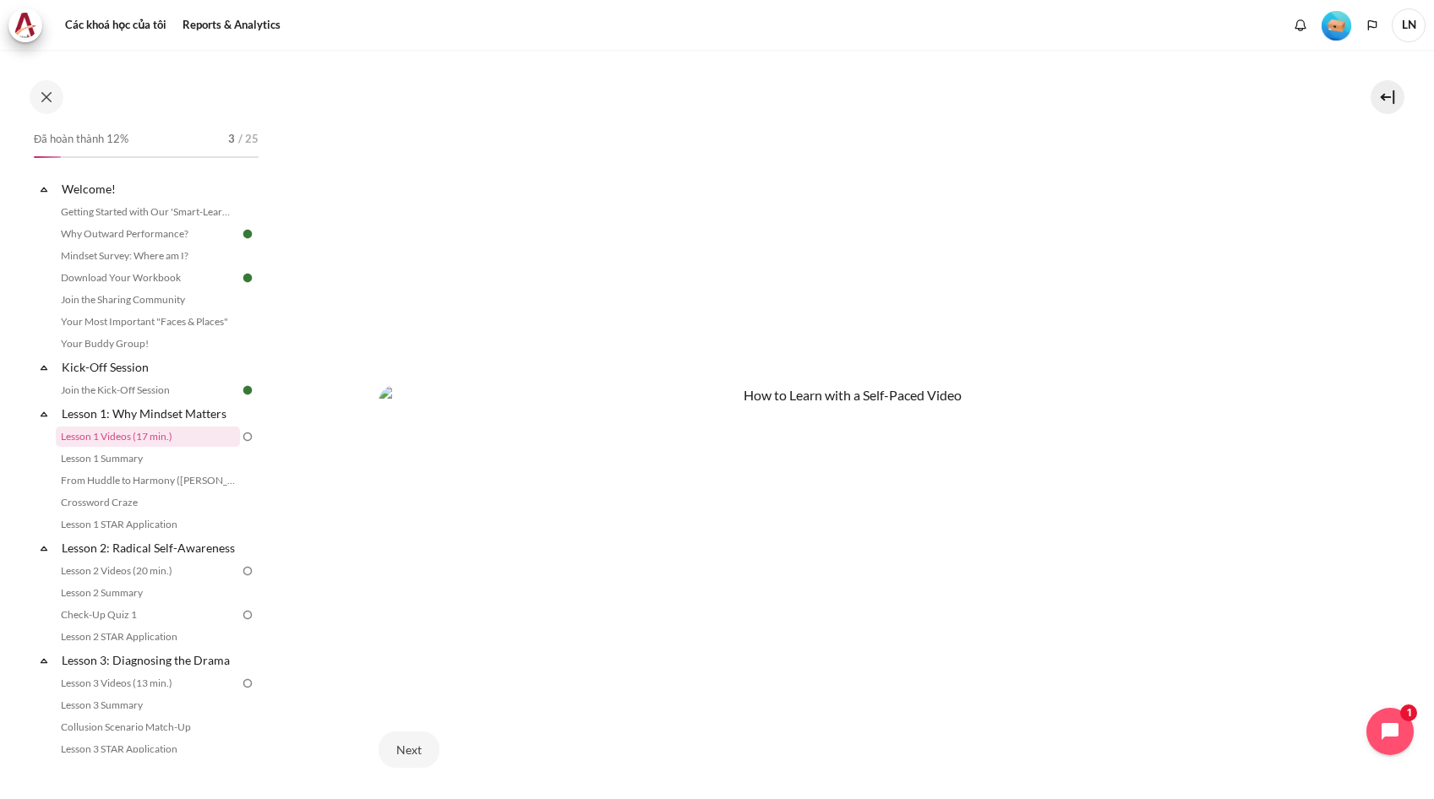
scroll to position [766, 0]
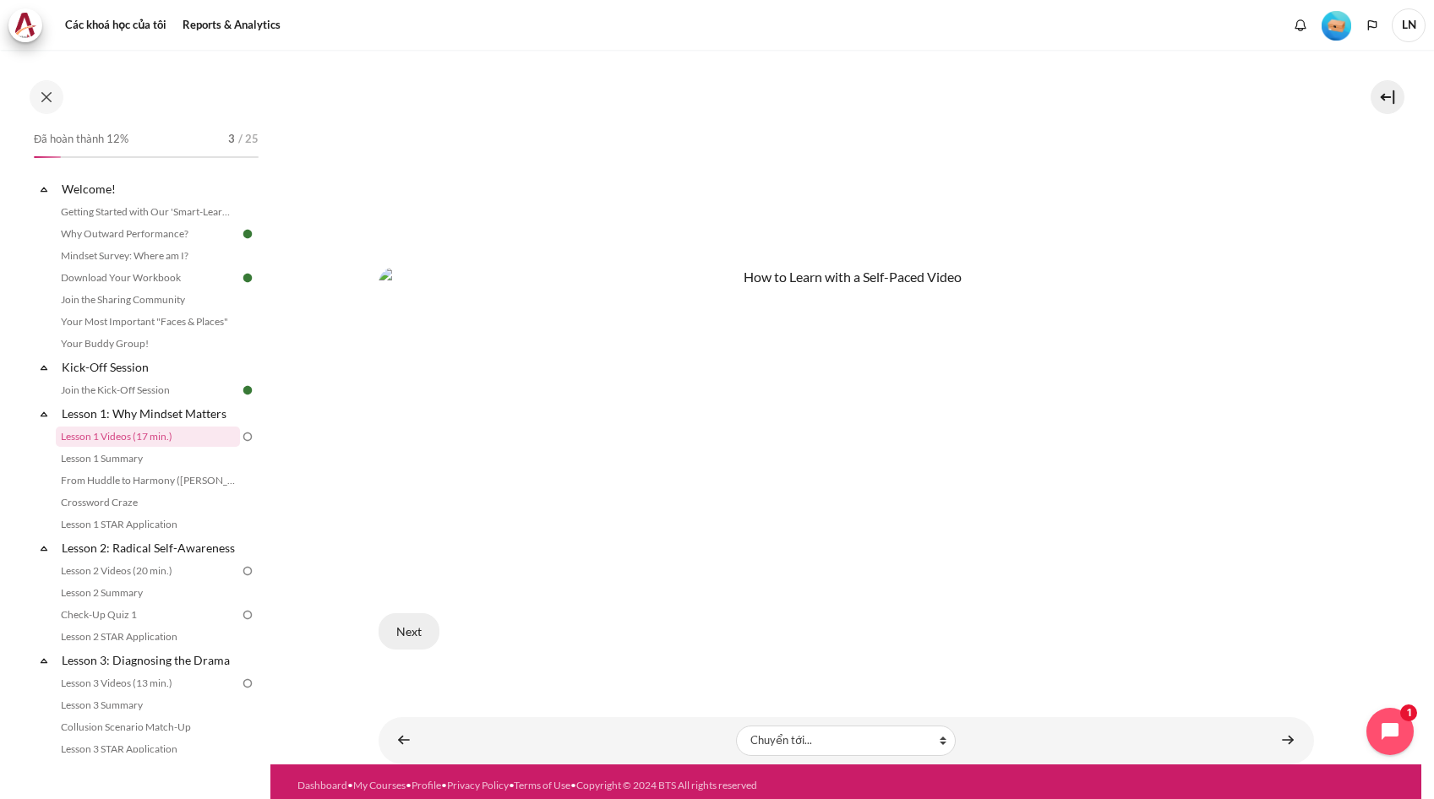
click at [402, 619] on button "Next" at bounding box center [408, 630] width 61 height 35
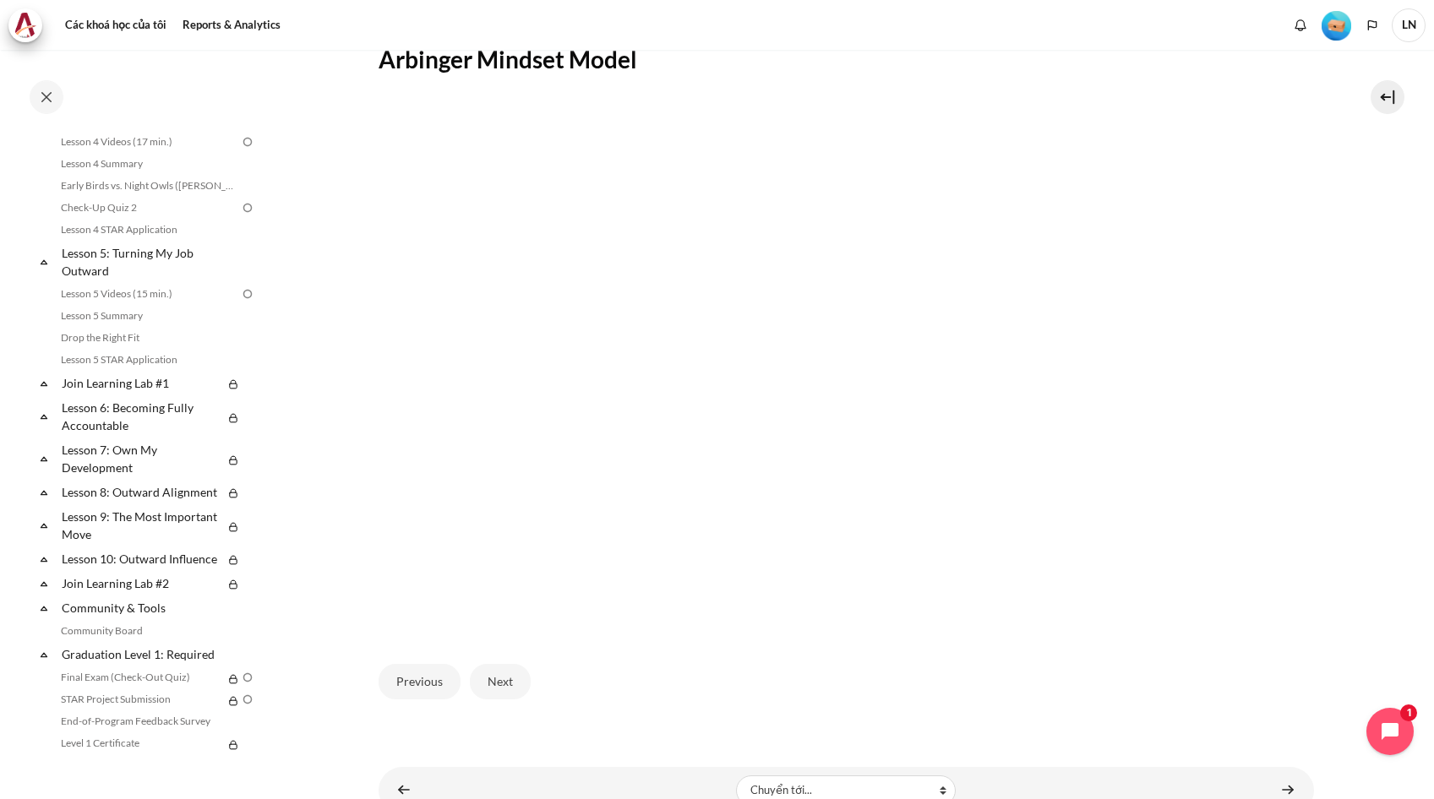
scroll to position [390, 0]
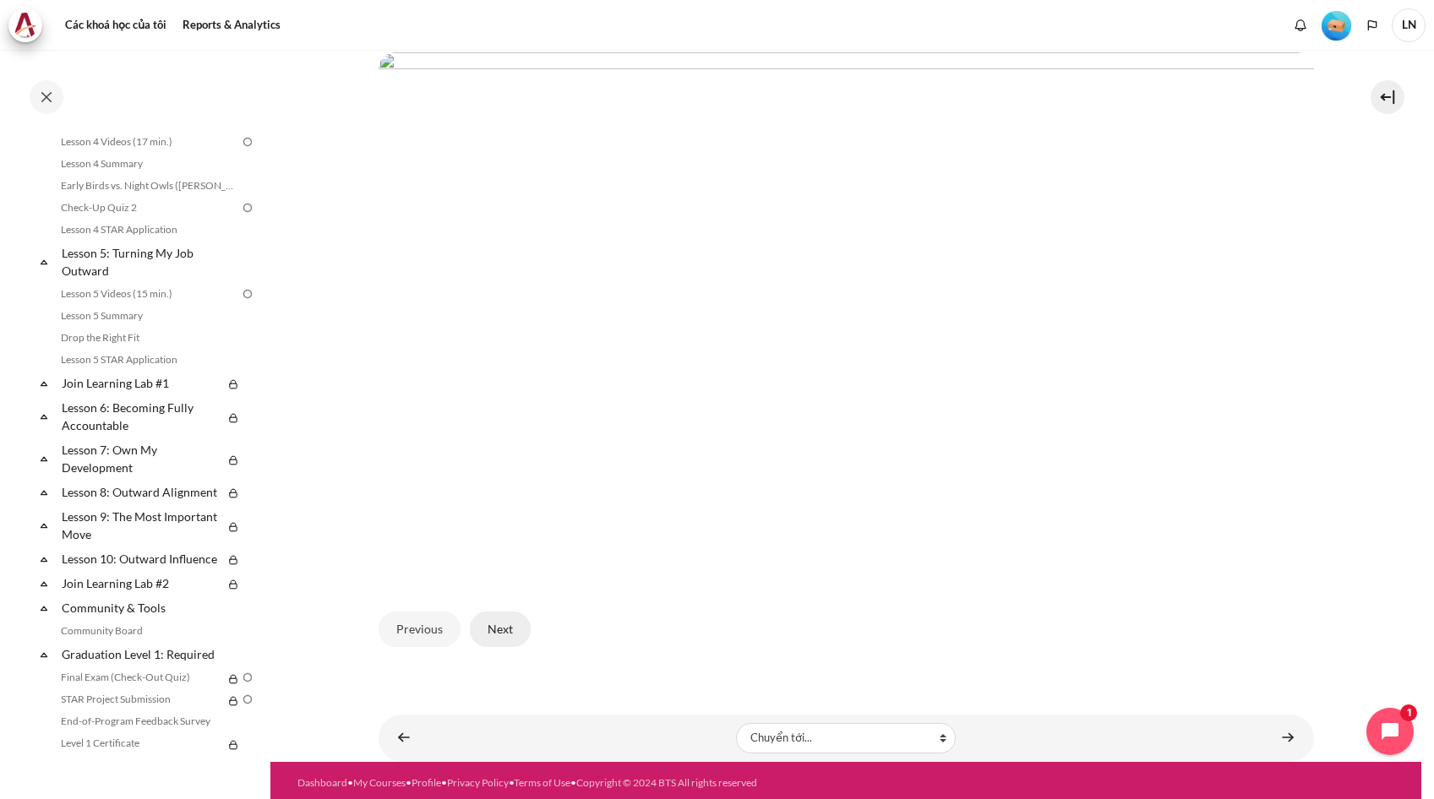
click at [493, 612] on button "Next" at bounding box center [500, 629] width 61 height 35
click at [511, 617] on button "Next" at bounding box center [500, 629] width 61 height 35
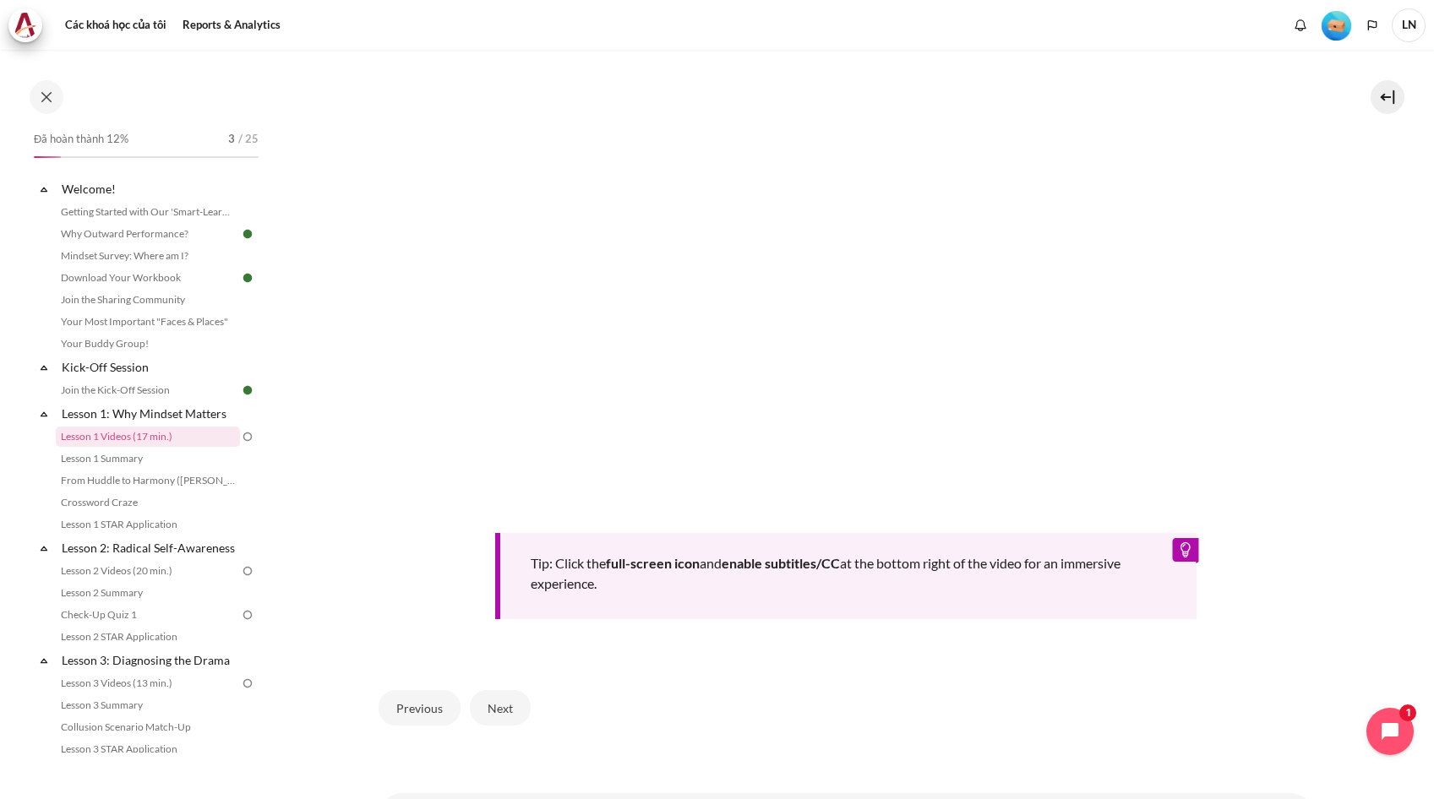
scroll to position [617, 0]
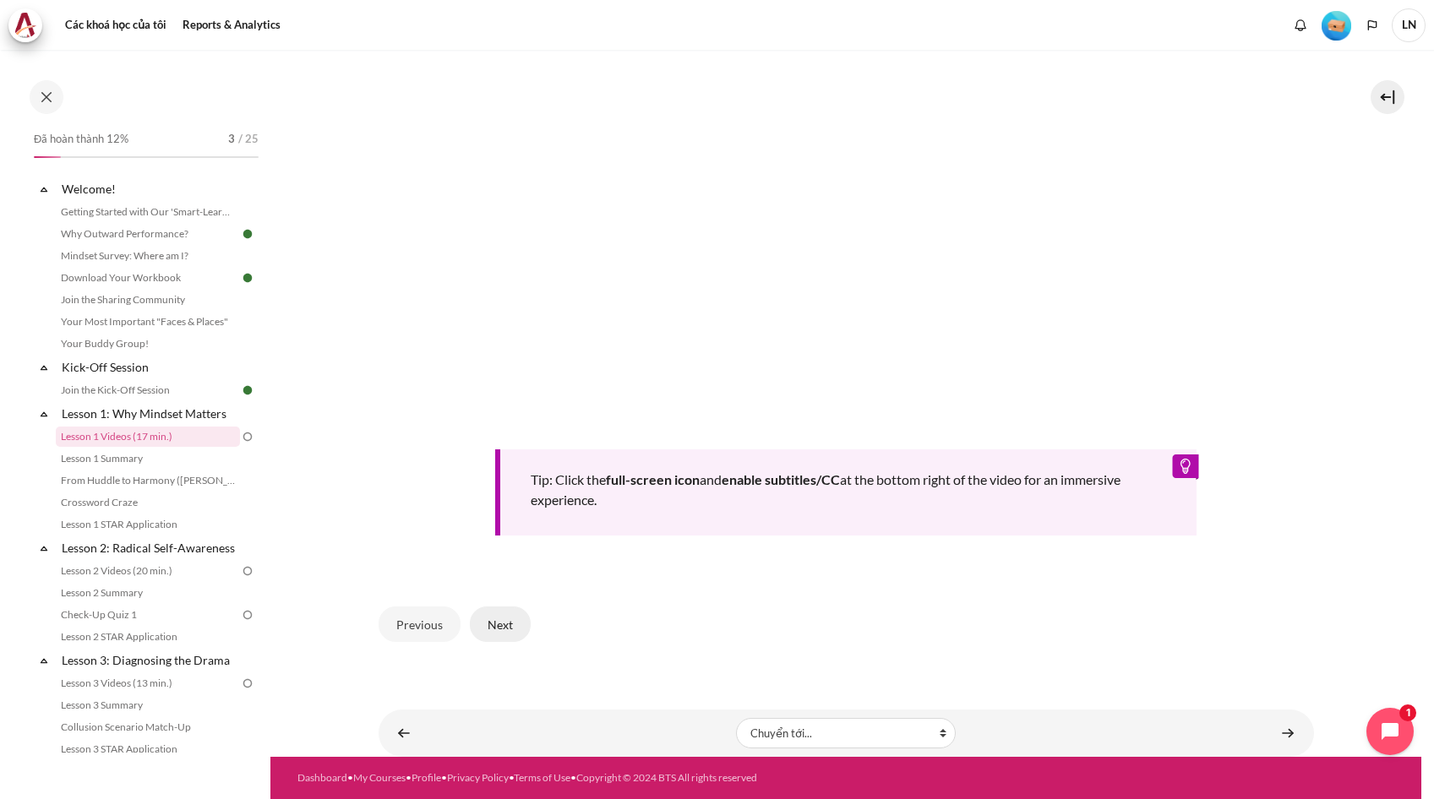
click at [517, 629] on button "Next" at bounding box center [500, 624] width 61 height 35
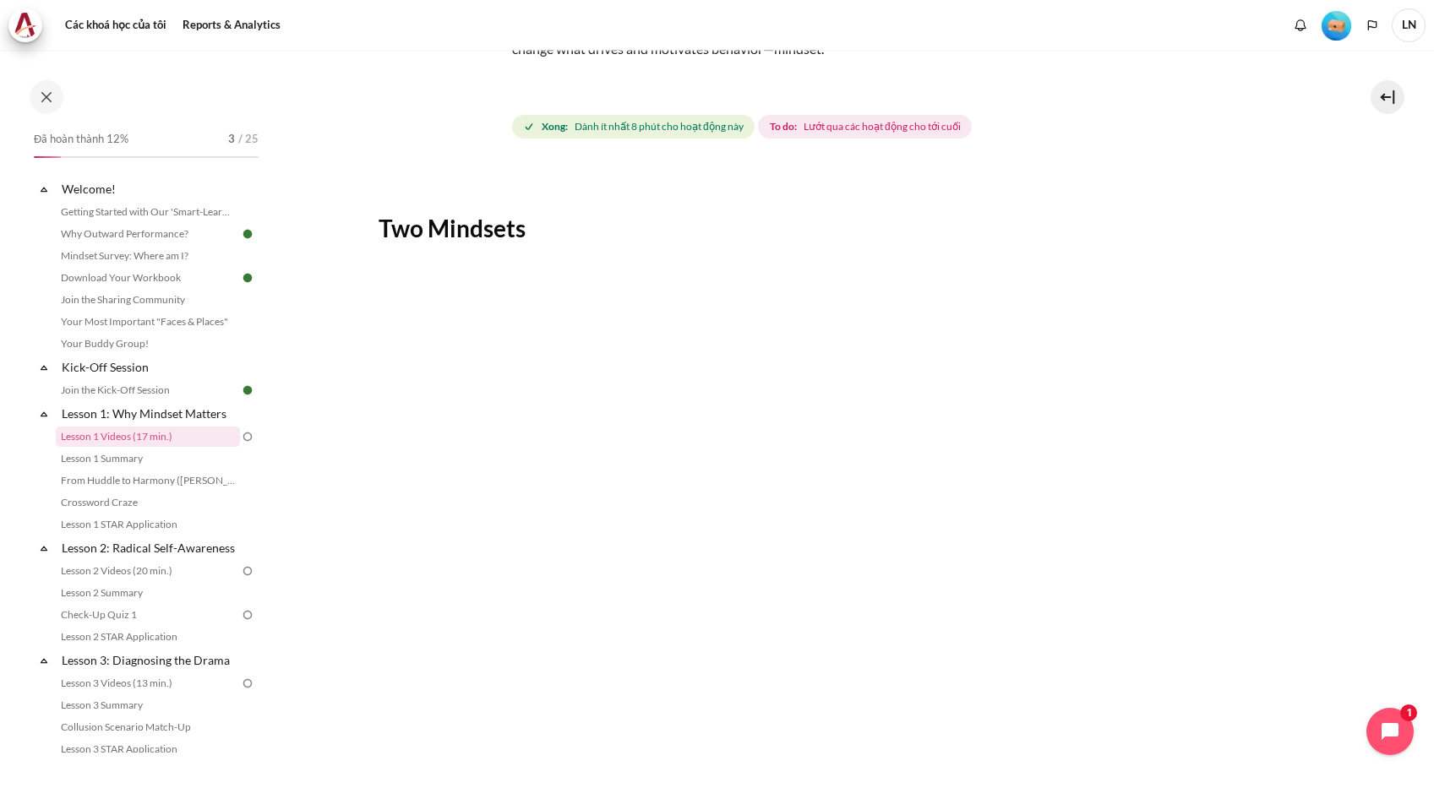
scroll to position [253, 0]
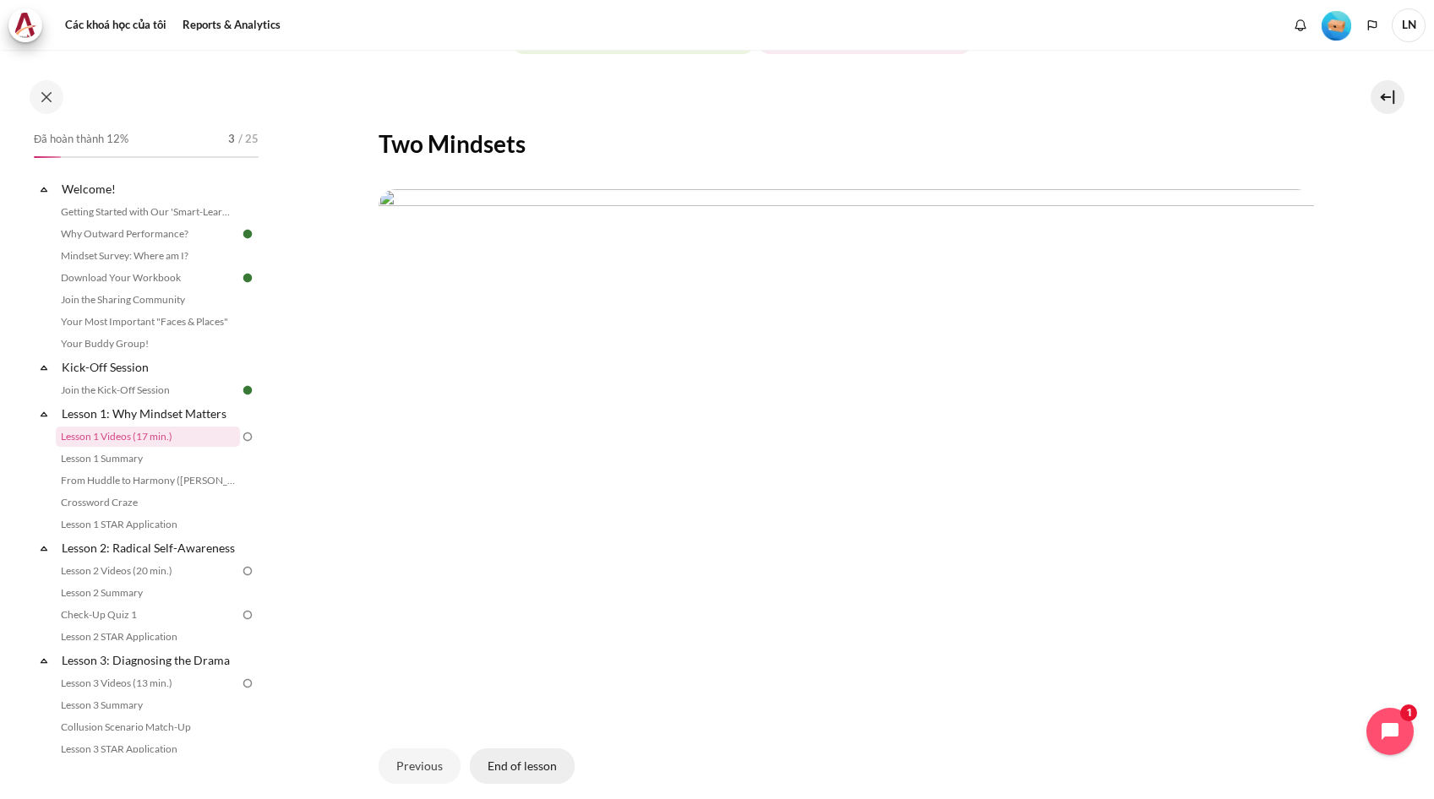
click at [525, 767] on button "End of lesson" at bounding box center [522, 766] width 105 height 35
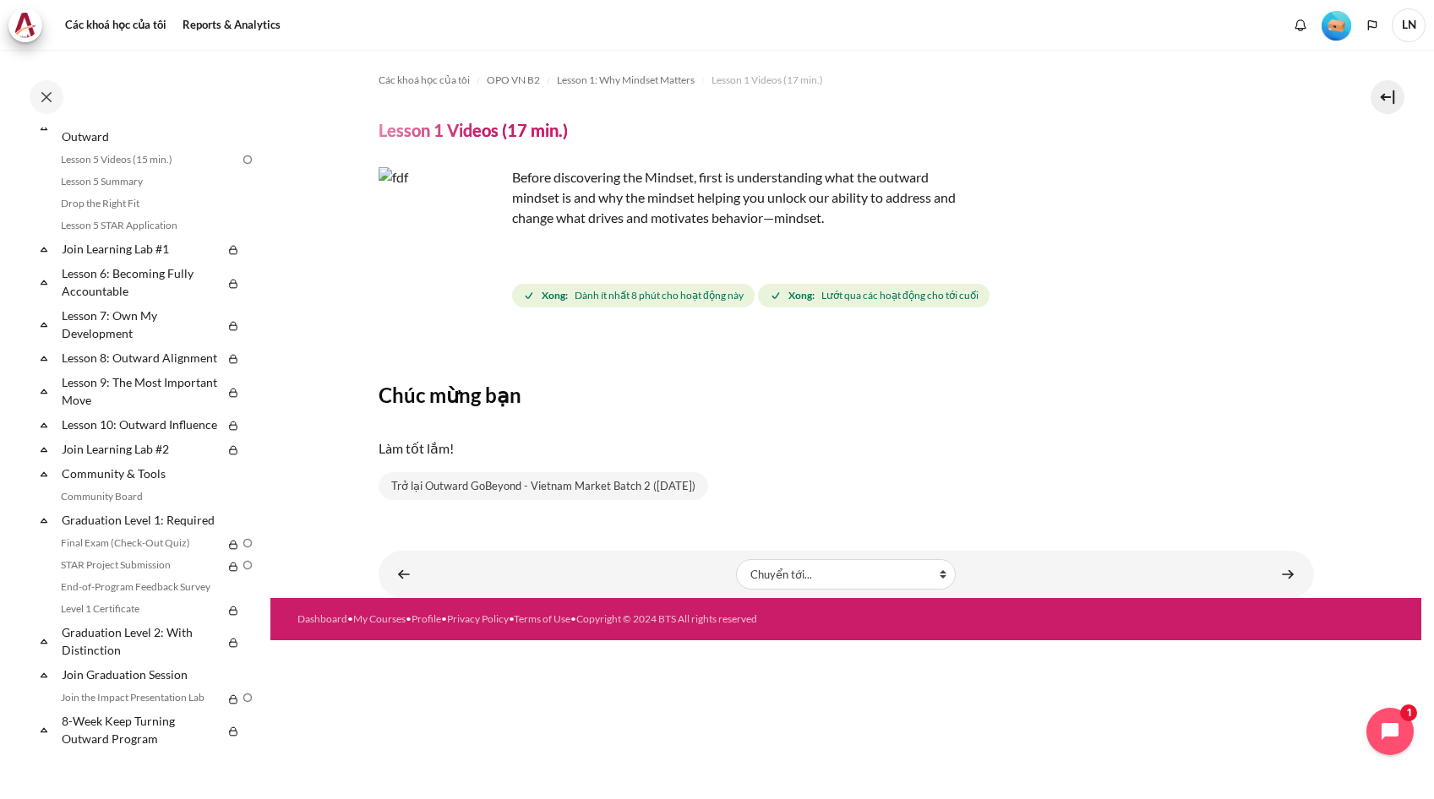
scroll to position [357, 0]
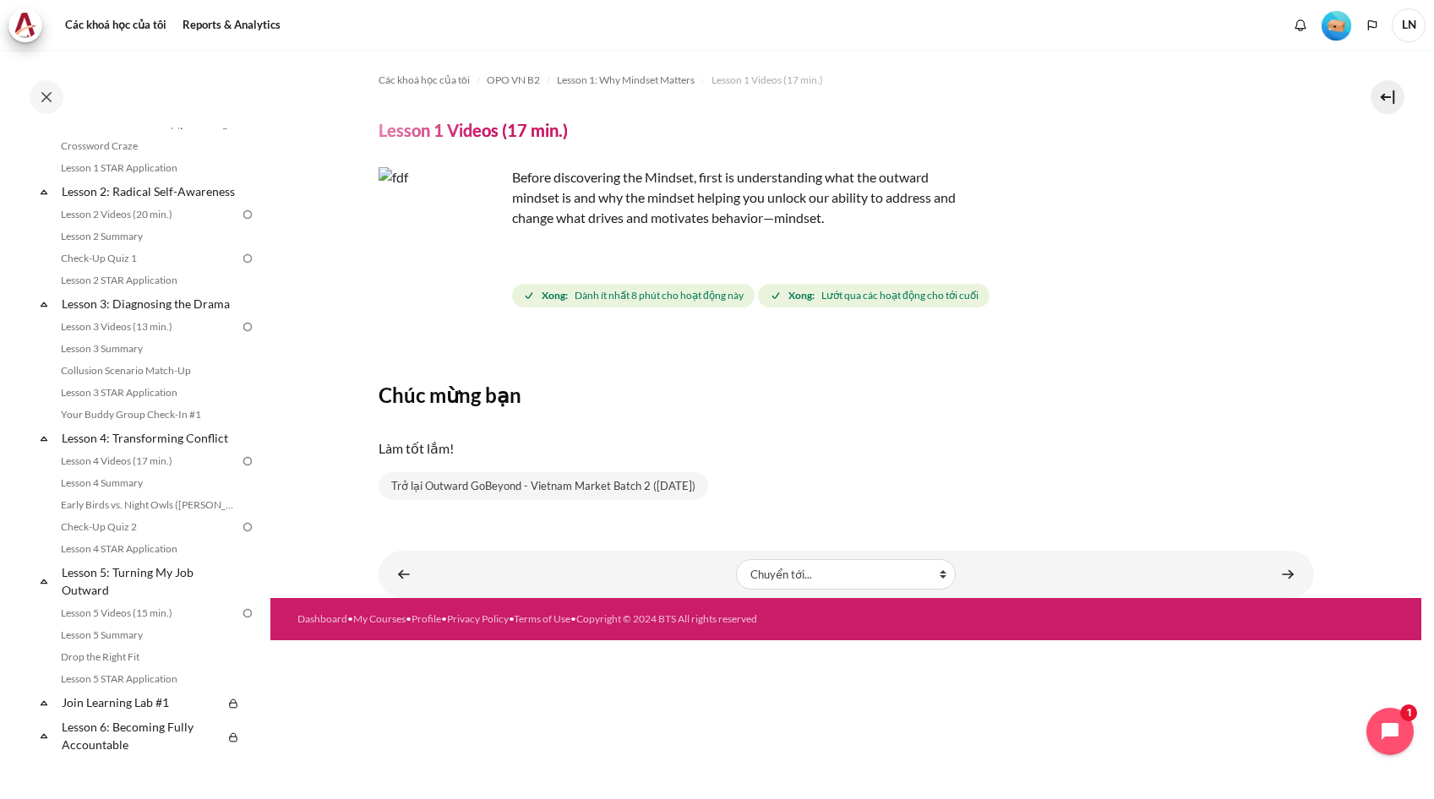
click at [1342, 19] on img "Level #1" at bounding box center [1336, 26] width 30 height 30
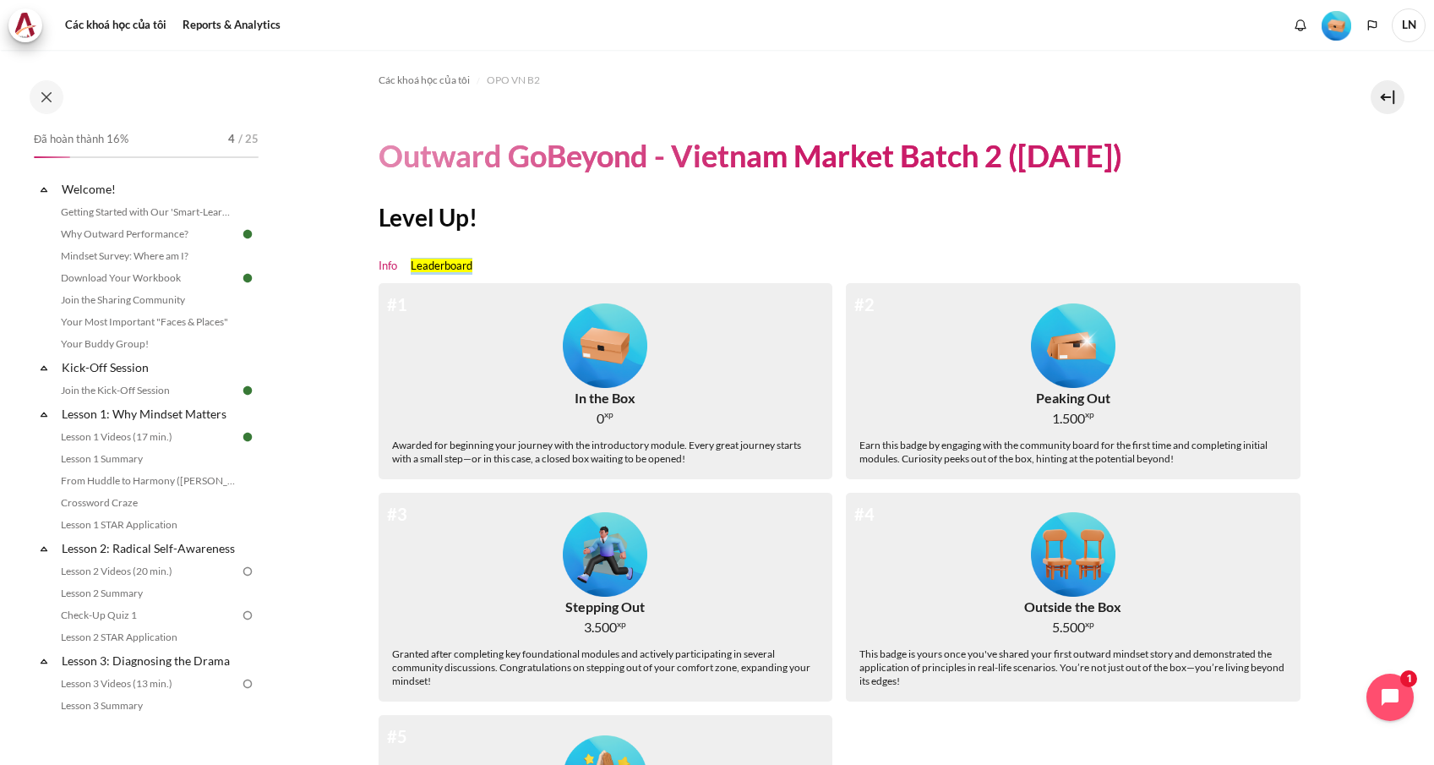
click at [1318, 107] on section "Các khoá học của tôi OPO VN B2 Outward GoBeyond - Vietnam Market Batch 2 ([DATE…" at bounding box center [845, 506] width 1151 height 913
